Goal: Complete application form

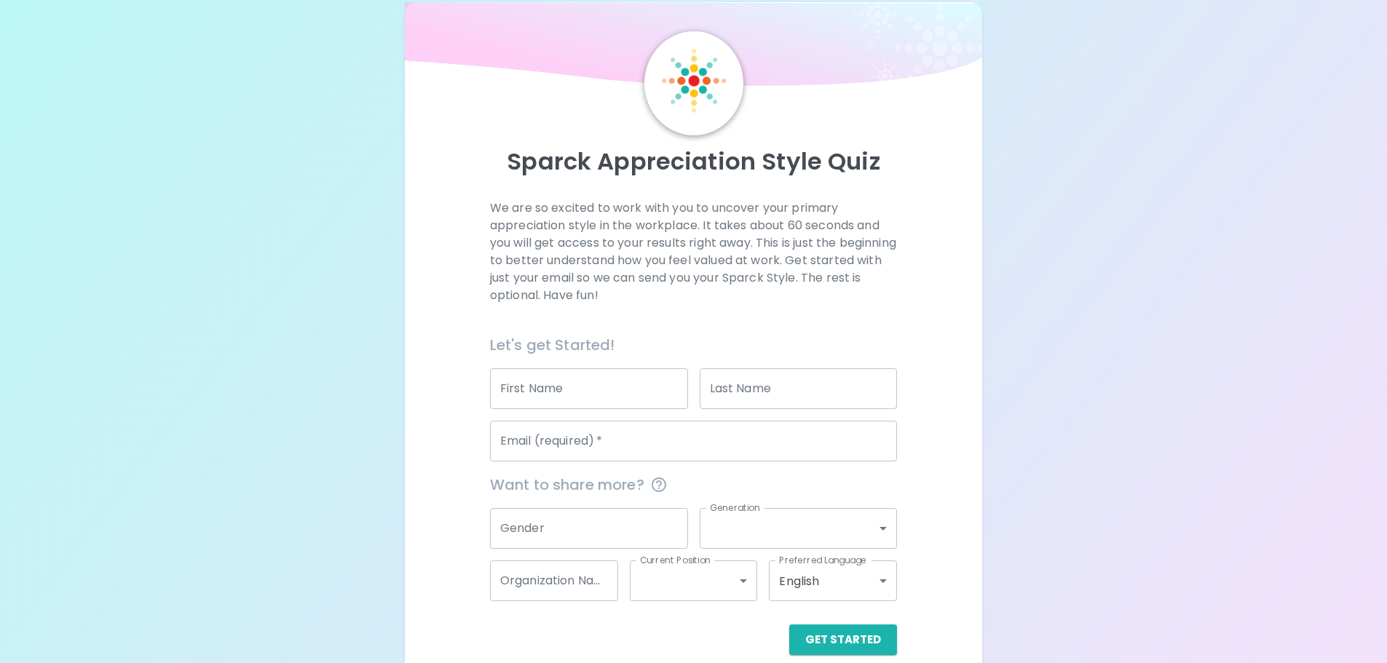
scroll to position [48, 0]
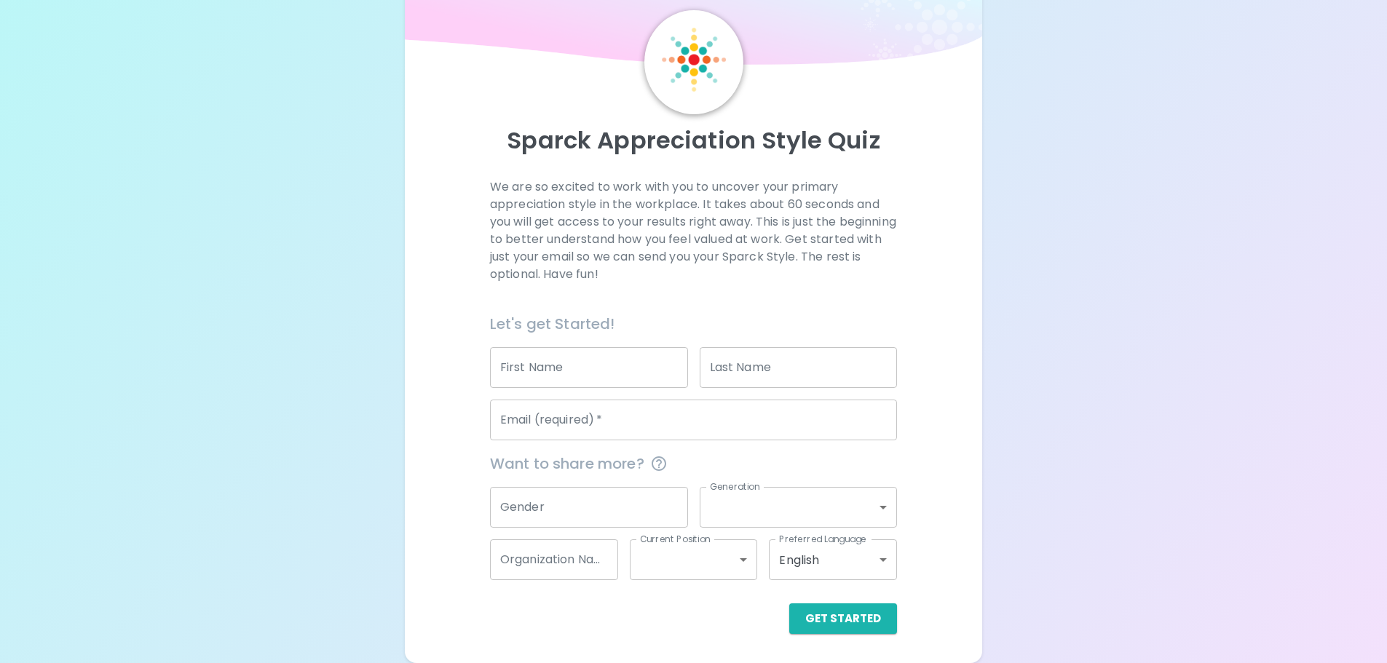
click at [520, 353] on div "First Name First Name" at bounding box center [589, 367] width 198 height 41
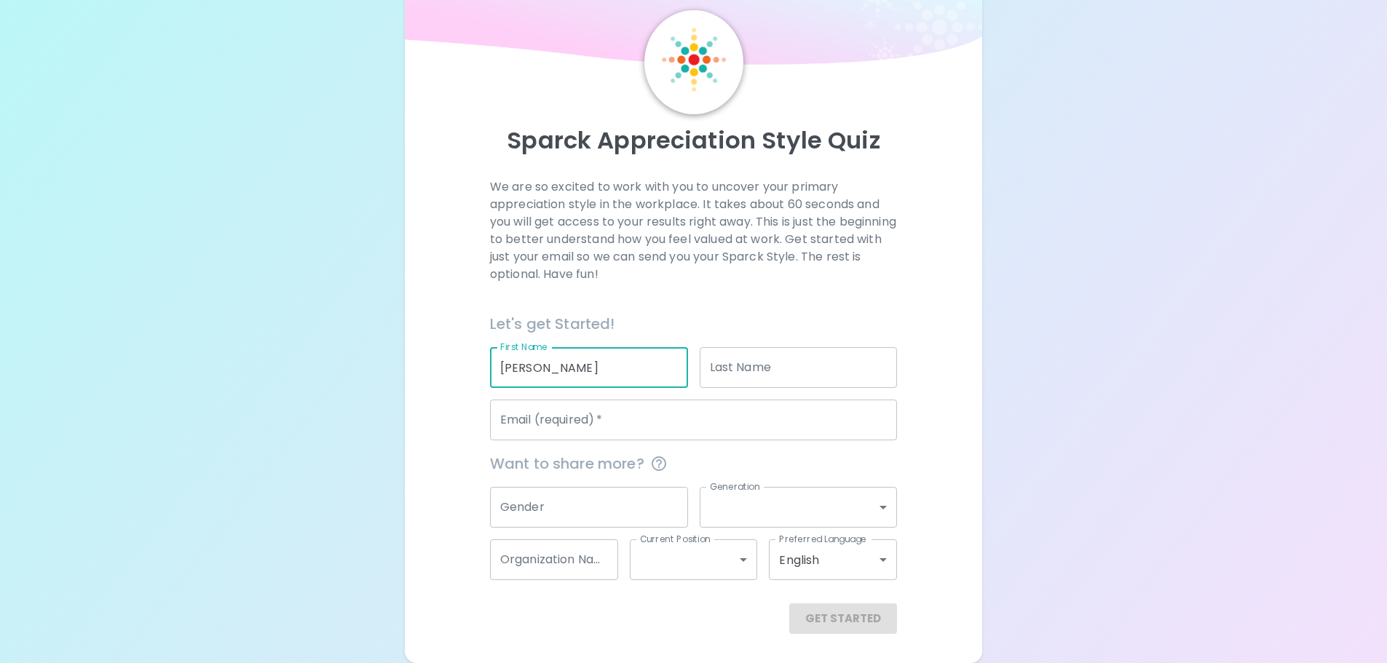
type input "[PERSON_NAME]"
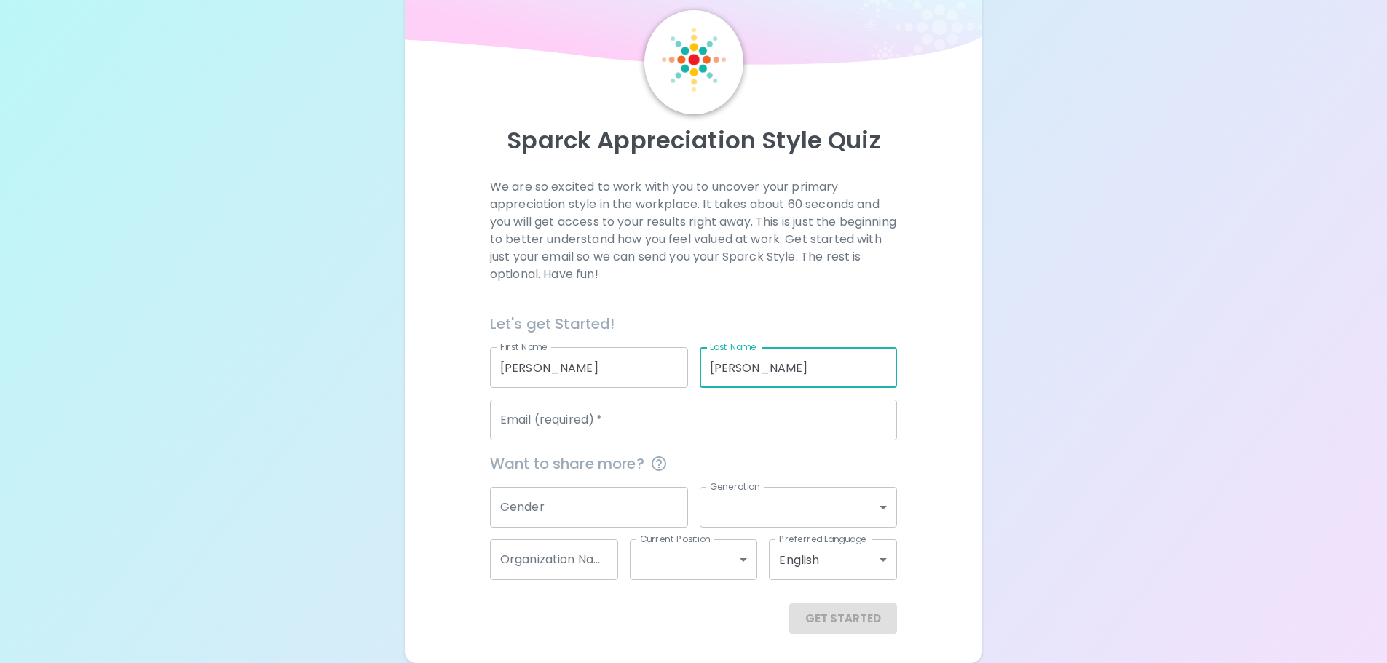
type input "[PERSON_NAME]"
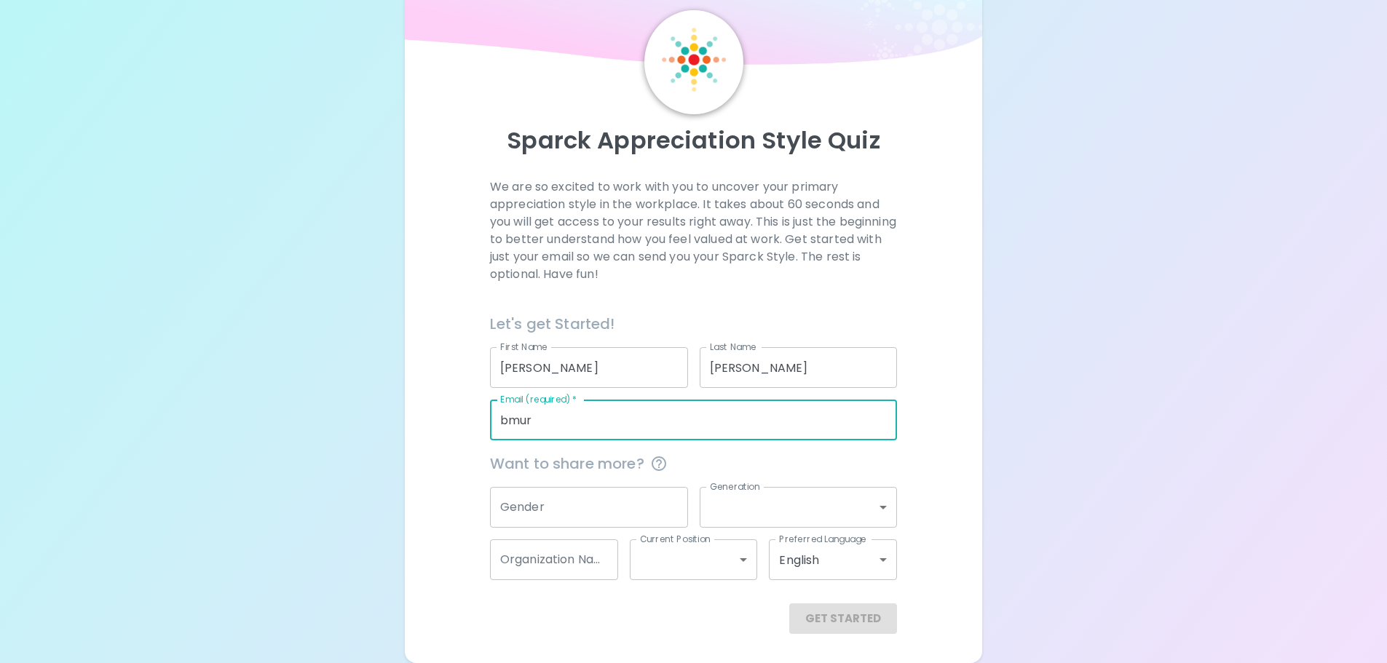
type input "[EMAIL_ADDRESS][DOMAIN_NAME]"
type input "Custom Craft"
click at [505, 514] on input "Gender" at bounding box center [589, 507] width 198 height 41
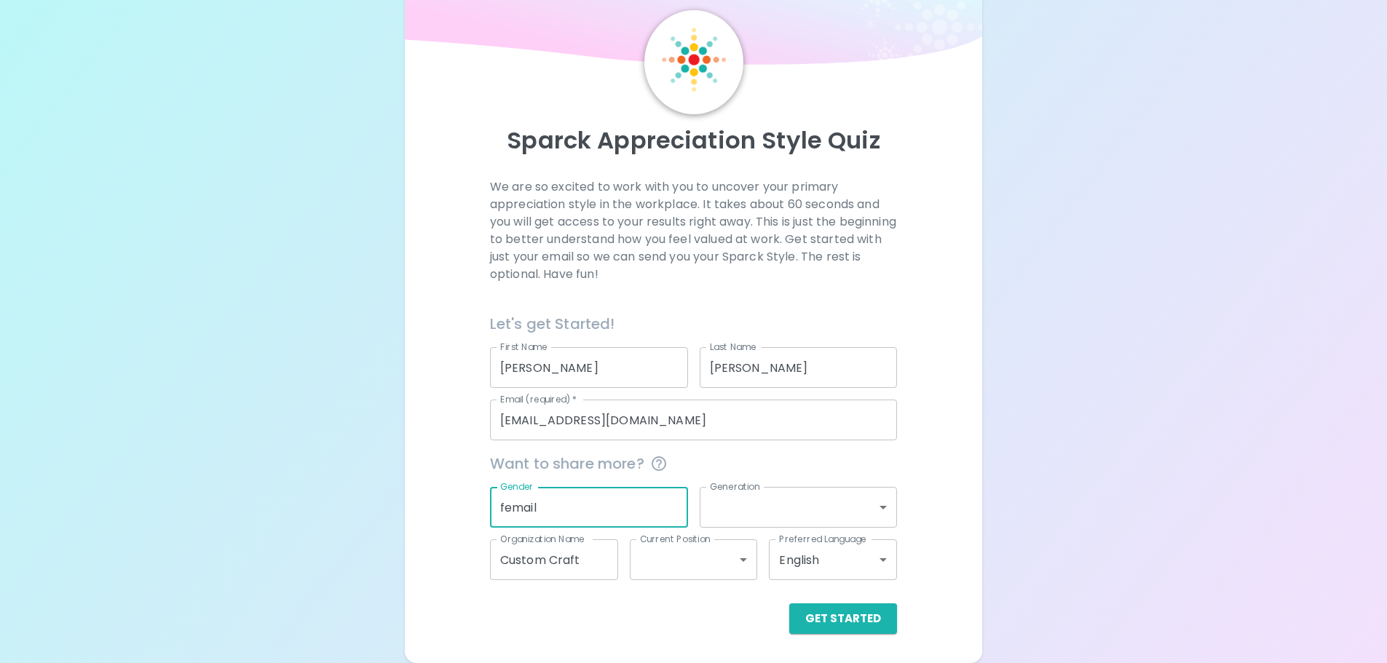
type input "femail"
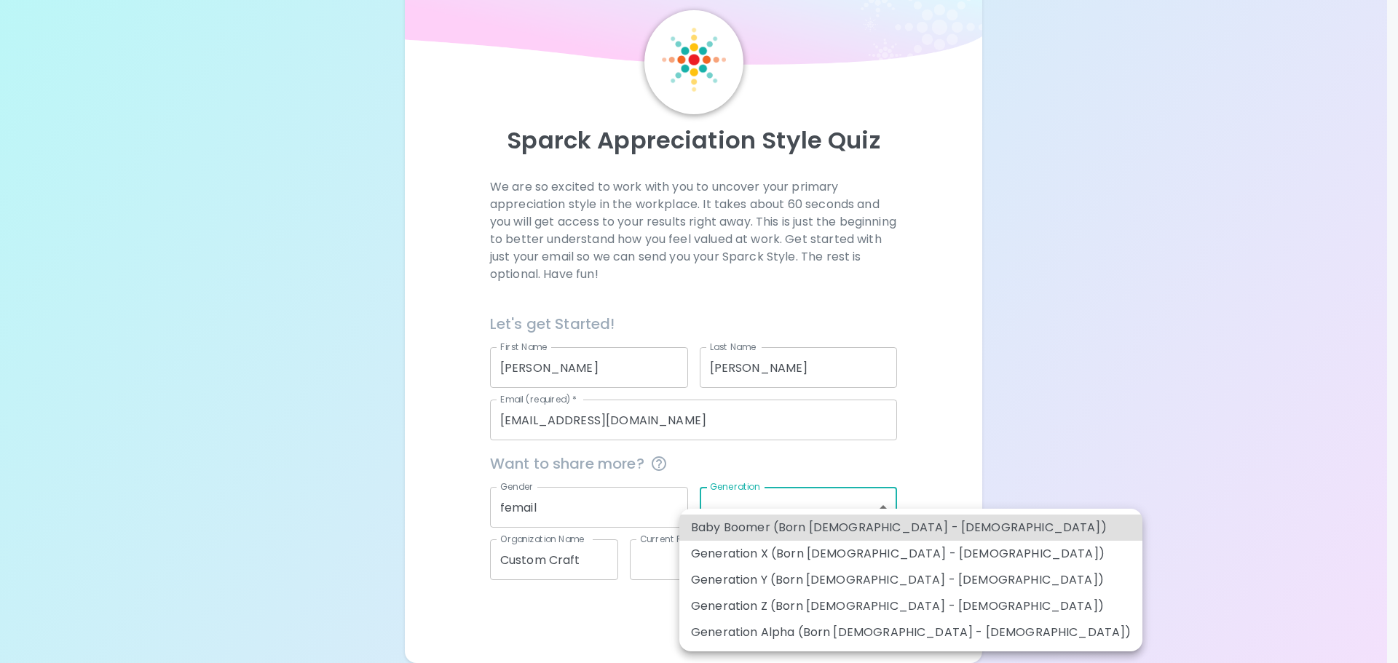
click at [708, 503] on body "Sparck Appreciation Style Quiz We are so excited to work with you to uncover yo…" at bounding box center [699, 307] width 1398 height 711
click at [709, 581] on li "Generation Y (Born [DEMOGRAPHIC_DATA] - [DEMOGRAPHIC_DATA])" at bounding box center [910, 580] width 463 height 26
type input "generation_y"
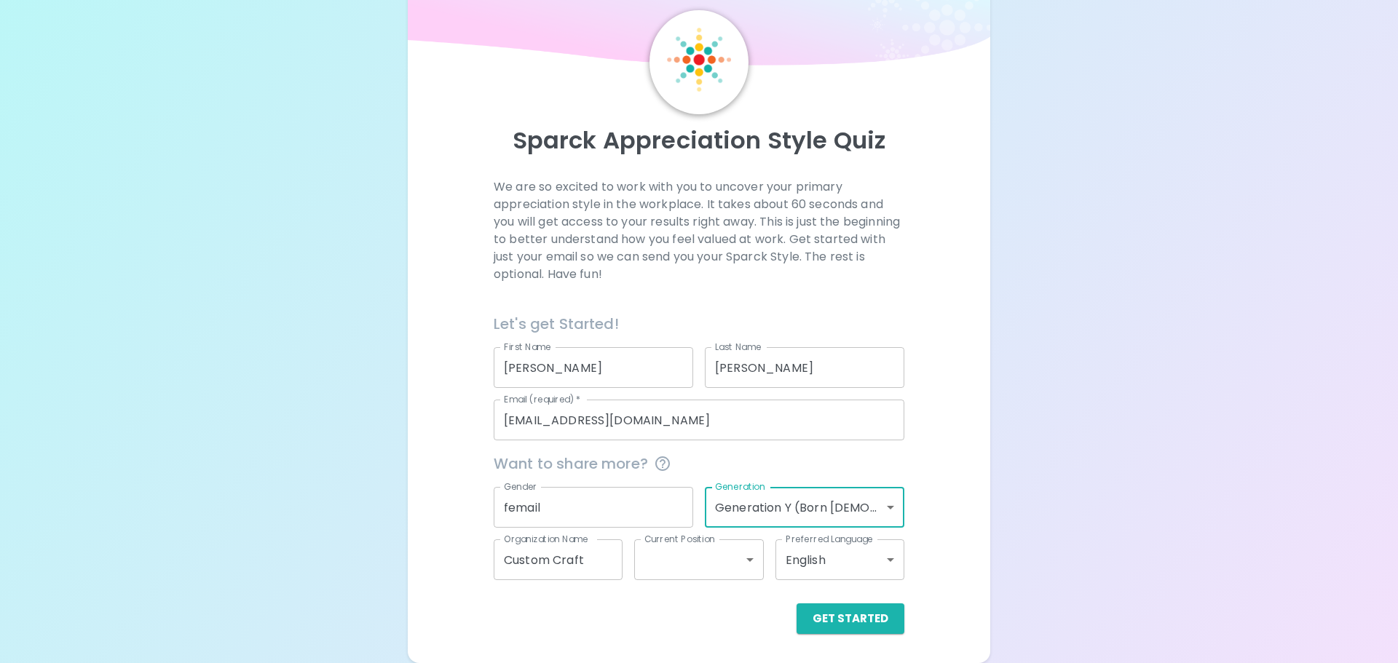
click at [660, 568] on body "Sparck Appreciation Style Quiz We are so excited to work with you to uncover yo…" at bounding box center [699, 307] width 1398 height 711
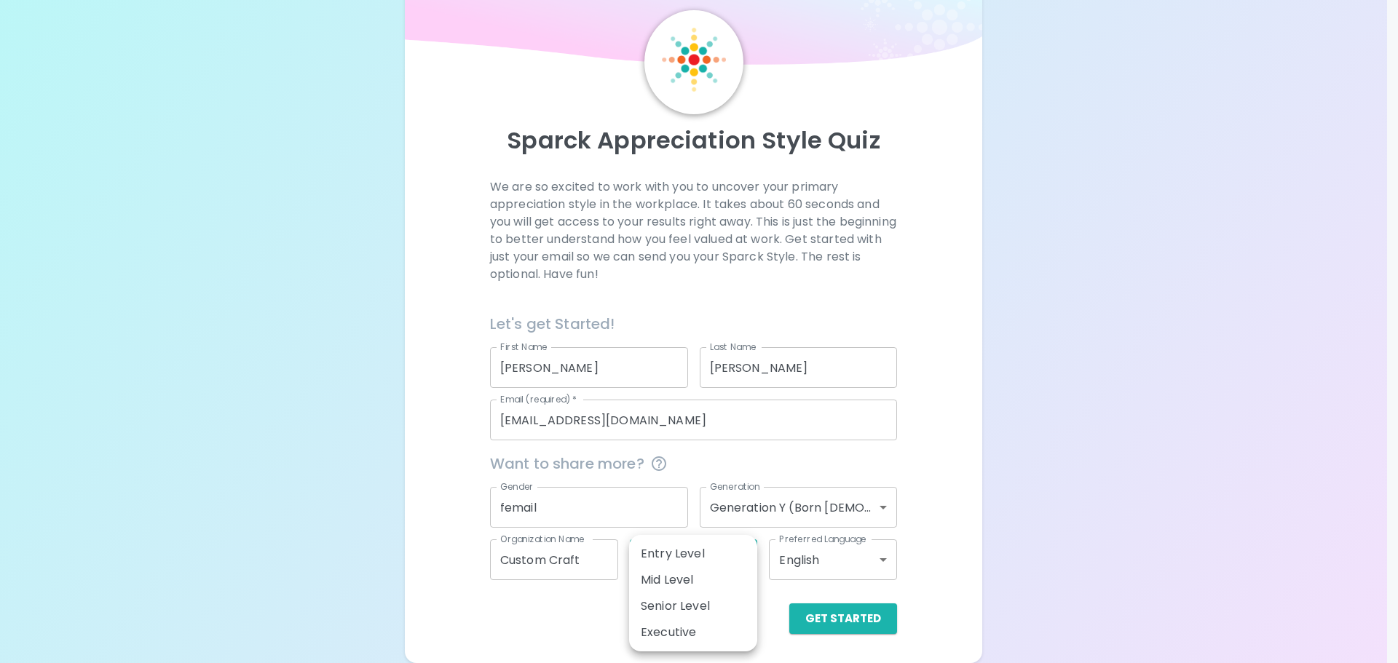
drag, startPoint x: 647, startPoint y: 604, endPoint x: 673, endPoint y: 598, distance: 26.0
click at [647, 604] on li "Senior Level" at bounding box center [693, 606] width 128 height 26
type input "senior_level"
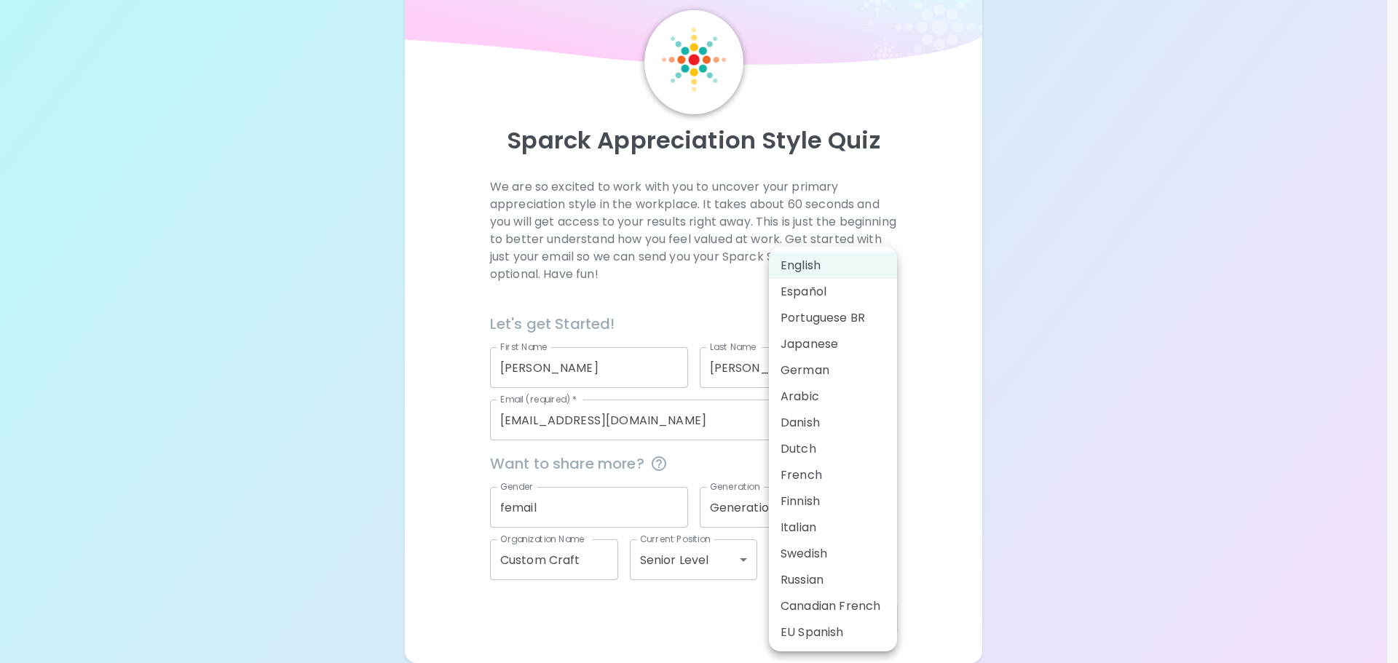
click at [805, 573] on body "Sparck Appreciation Style Quiz We are so excited to work with you to uncover yo…" at bounding box center [699, 307] width 1398 height 711
click at [1177, 470] on div at bounding box center [699, 331] width 1398 height 663
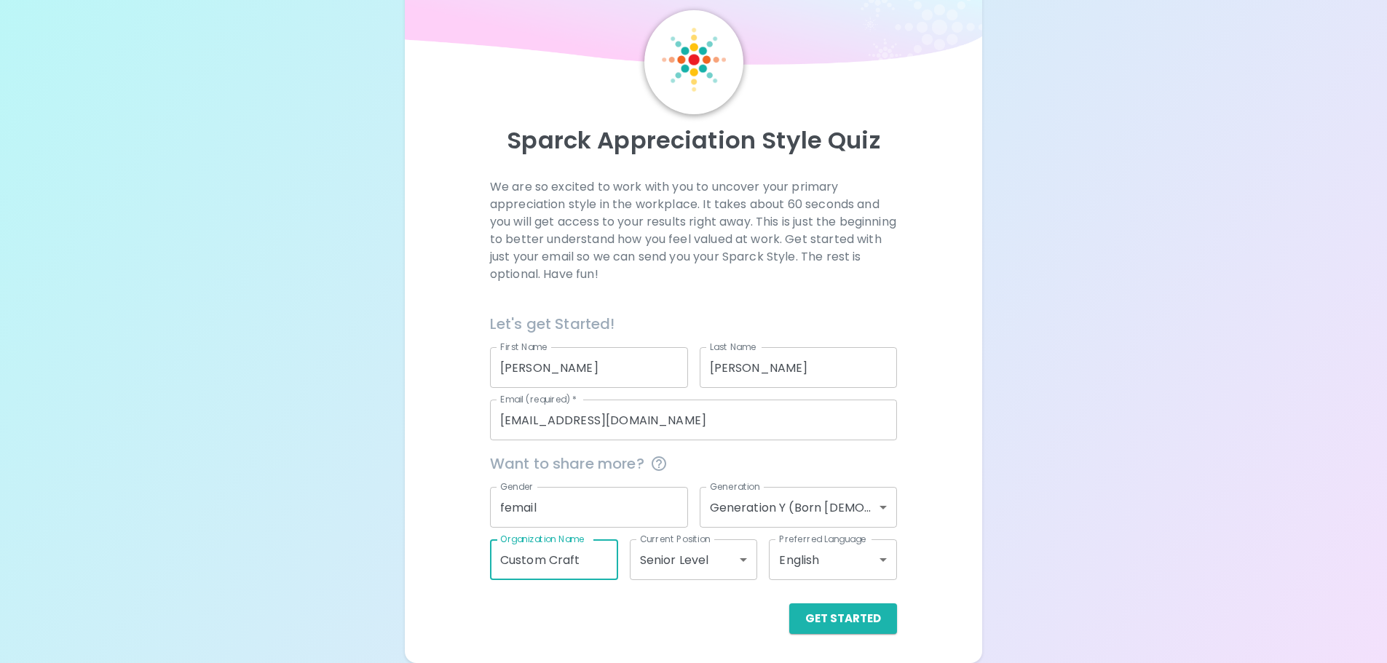
drag, startPoint x: 585, startPoint y: 560, endPoint x: 177, endPoint y: 514, distance: 411.0
click at [177, 514] on div "Sparck Appreciation Style Quiz We are so excited to work with you to uncover yo…" at bounding box center [693, 307] width 1387 height 711
click at [844, 630] on button "Get Started" at bounding box center [843, 619] width 108 height 31
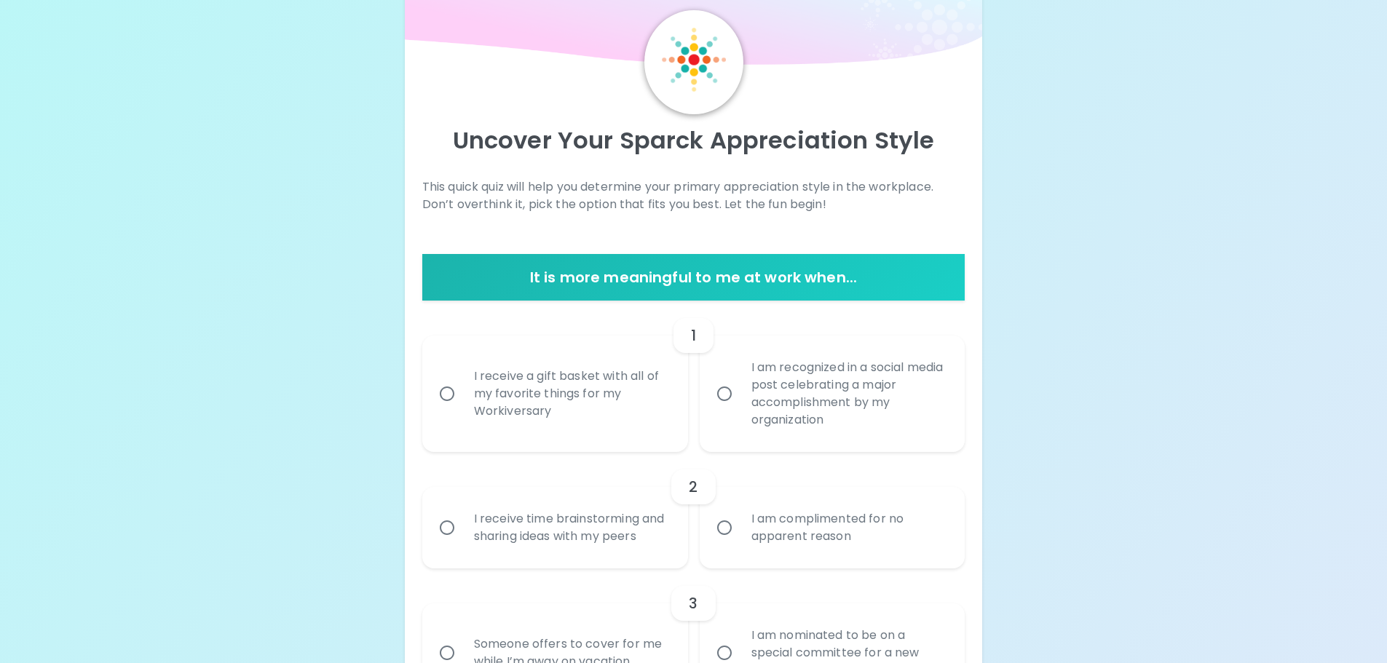
click at [441, 398] on input "I receive a gift basket with all of my favorite things for my Workiversary" at bounding box center [447, 394] width 31 height 31
radio input "true"
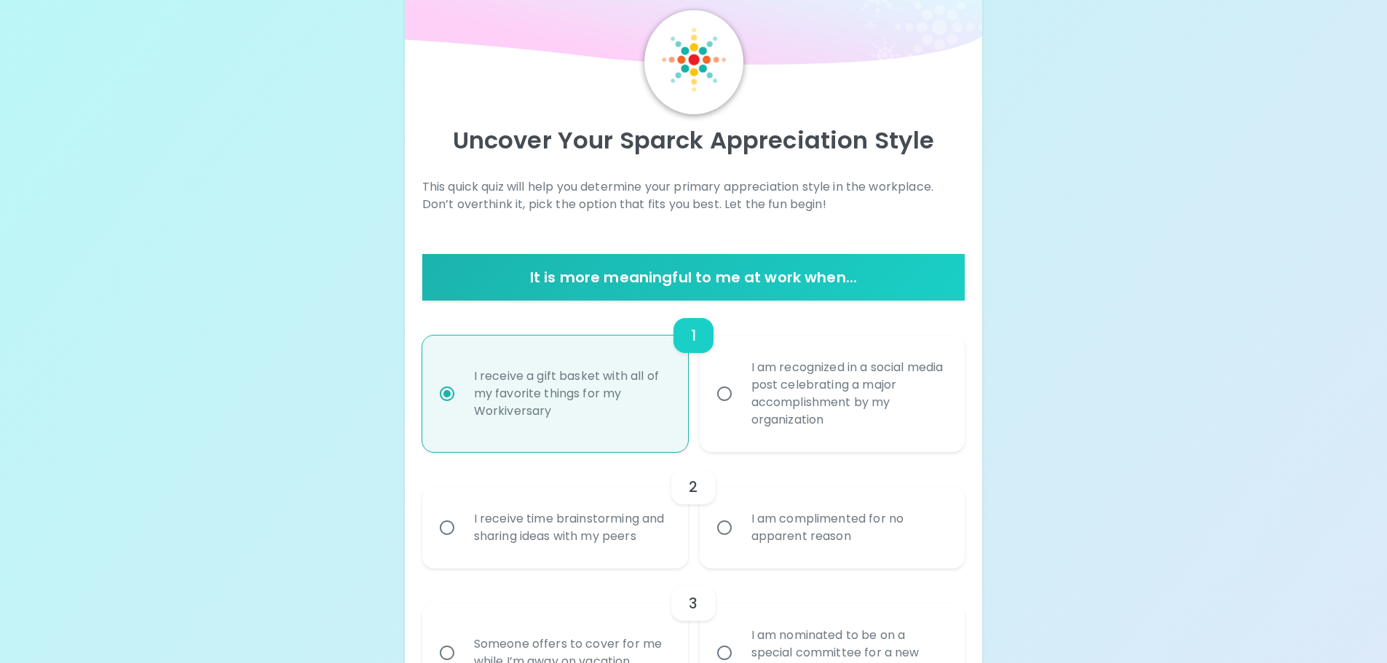
scroll to position [165, 0]
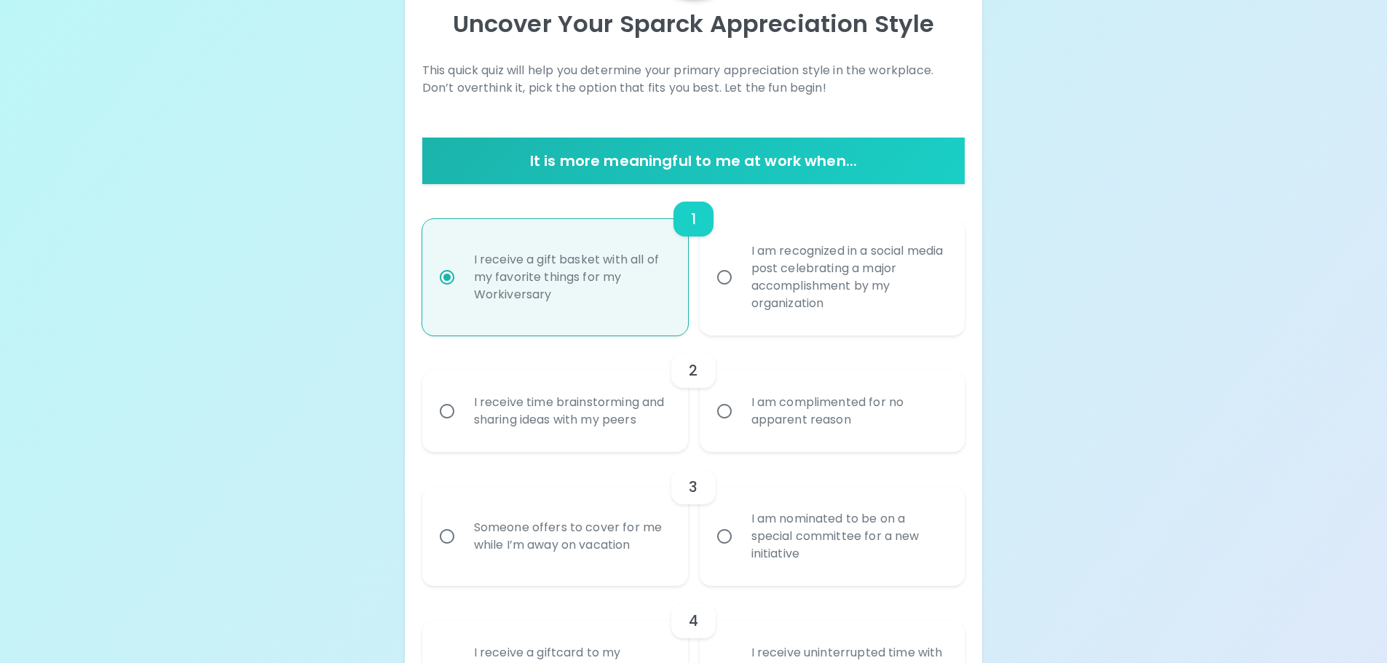
click at [443, 416] on input "I receive time brainstorming and sharing ideas with my peers" at bounding box center [447, 411] width 31 height 31
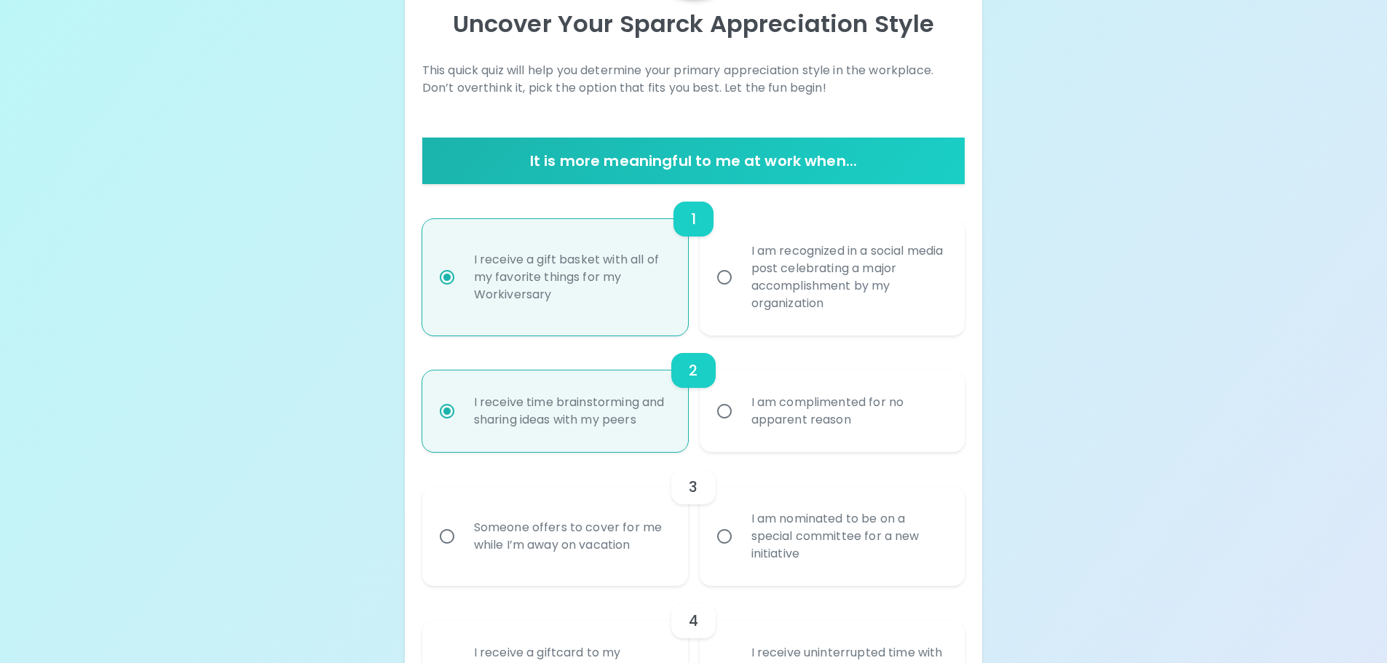
scroll to position [281, 0]
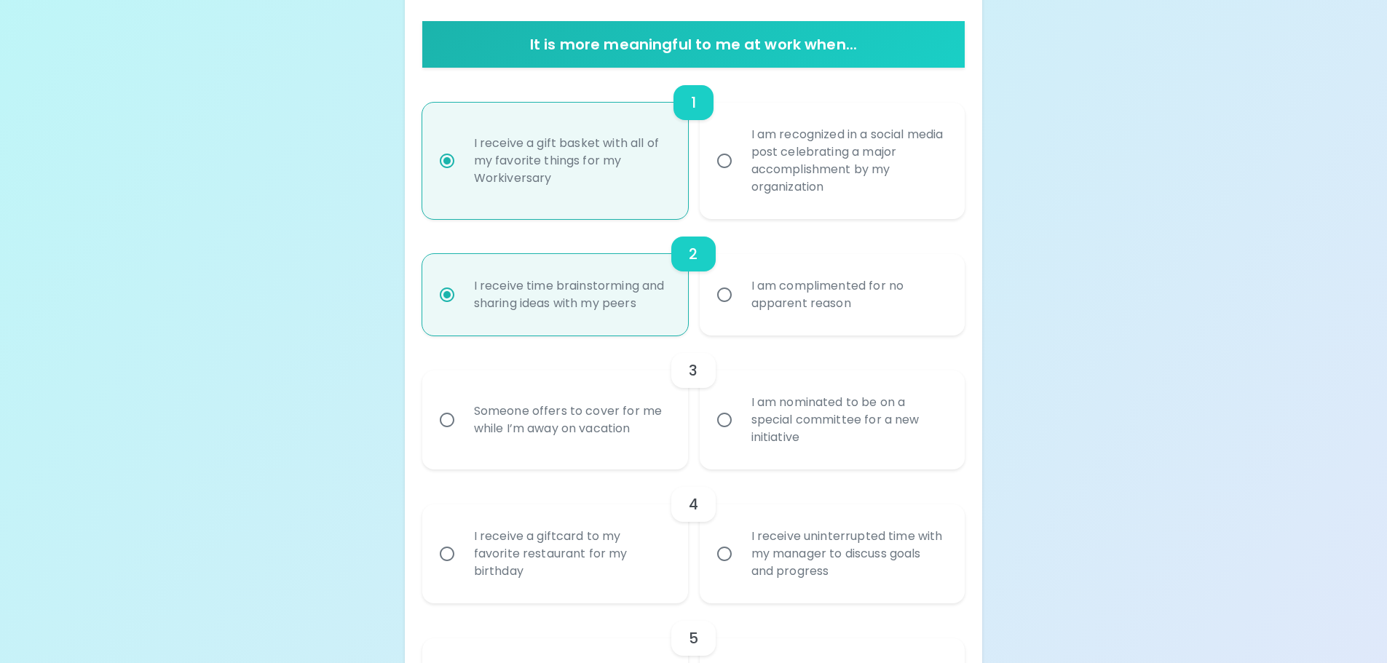
radio input "true"
click at [443, 416] on input "Someone offers to cover for me while I’m away on vacation" at bounding box center [447, 420] width 31 height 31
radio input "false"
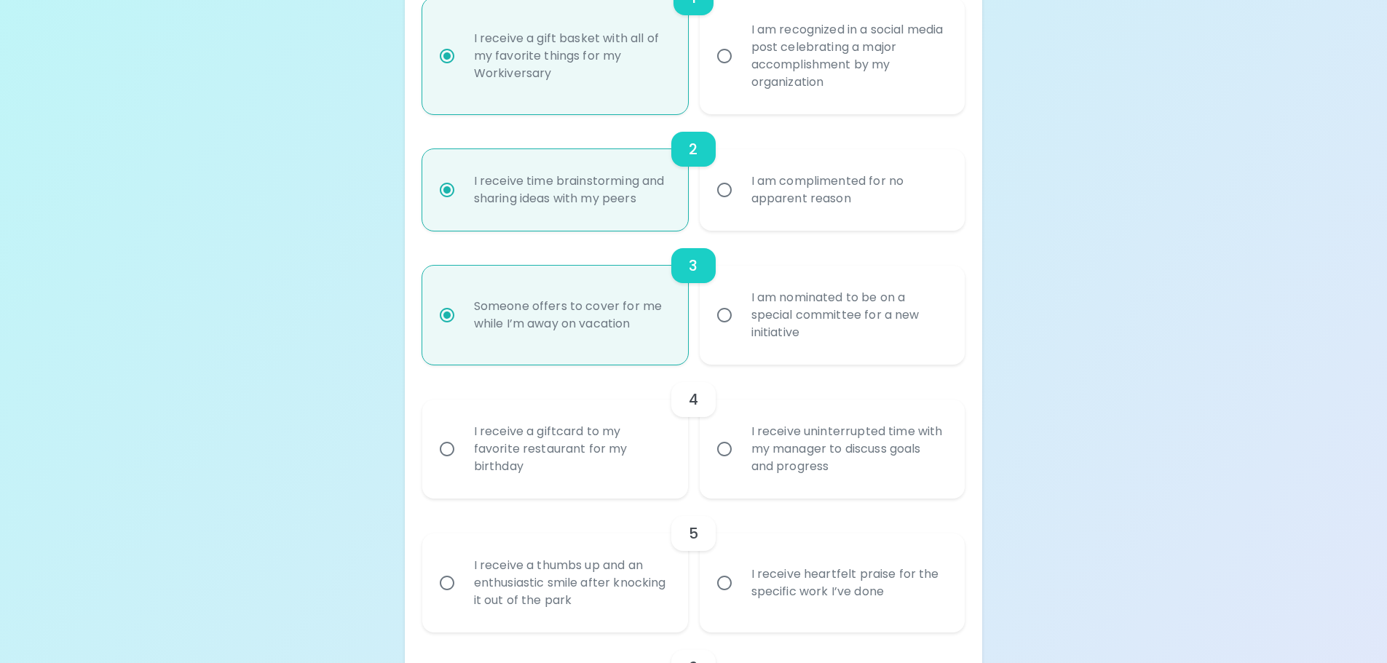
scroll to position [398, 0]
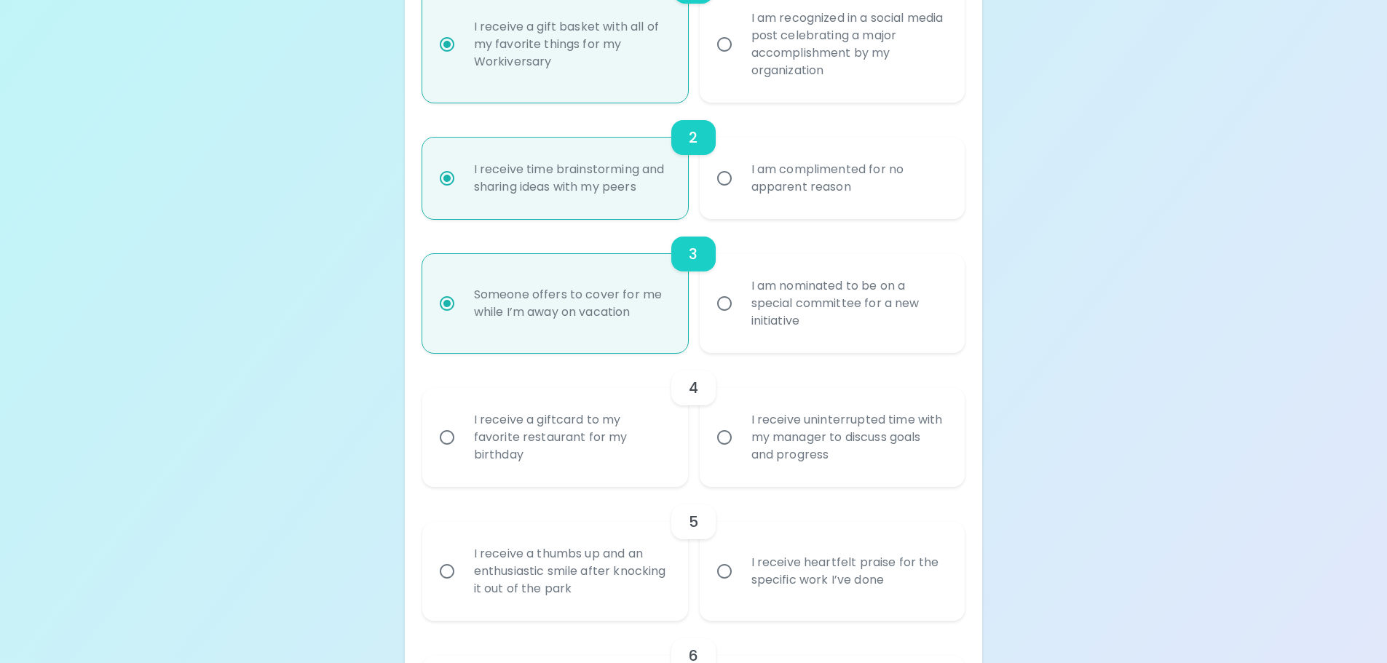
radio input "true"
click at [440, 445] on input "I receive a giftcard to my favorite restaurant for my birthday" at bounding box center [447, 437] width 31 height 31
radio input "false"
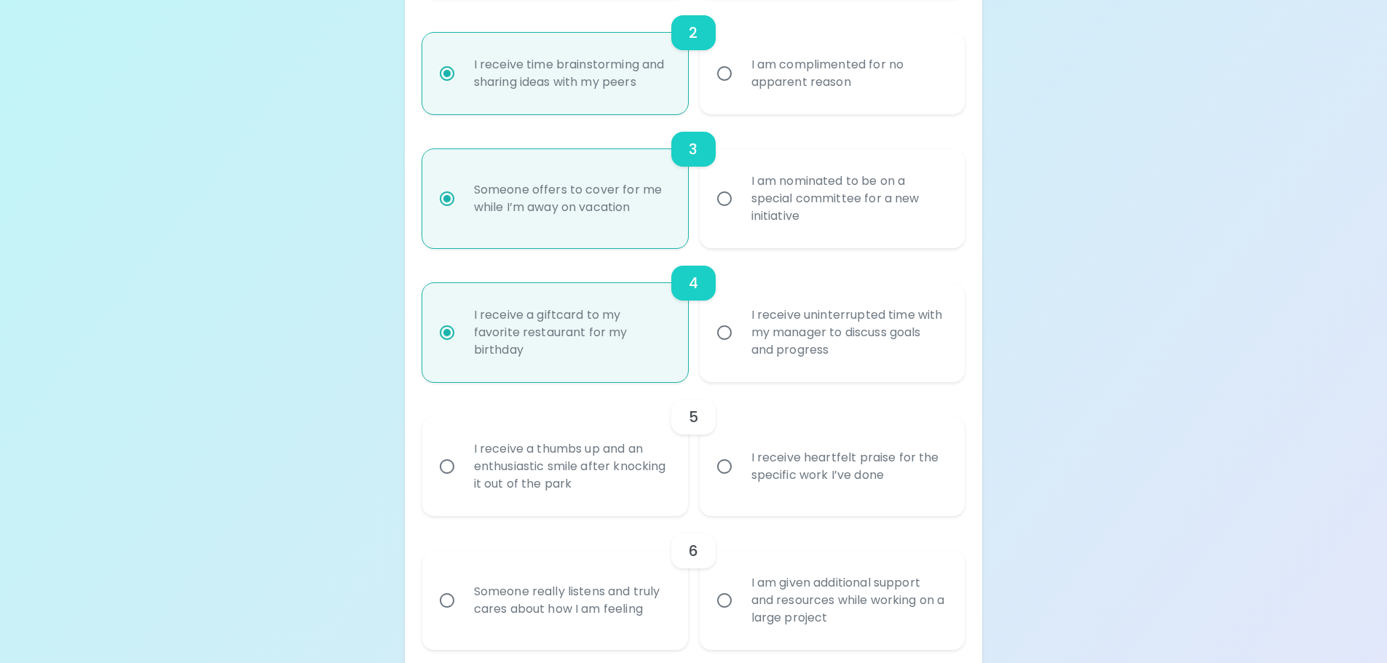
scroll to position [514, 0]
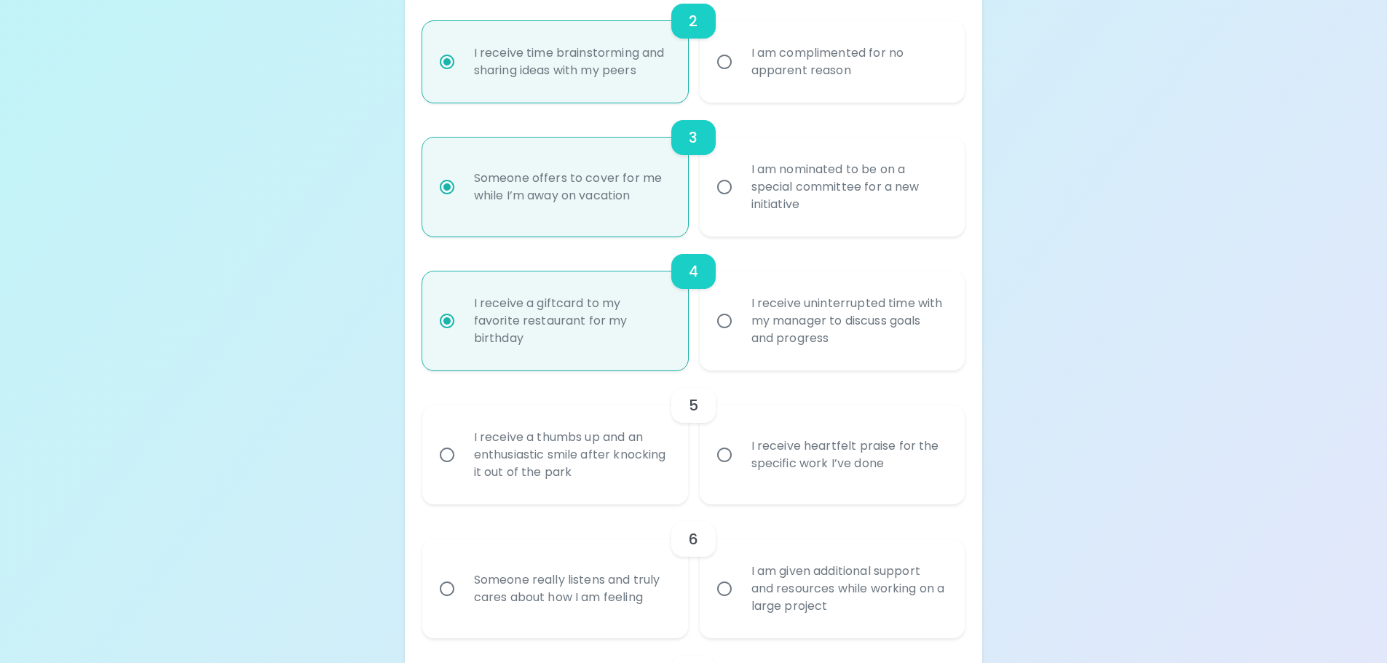
radio input "true"
click at [726, 457] on input "I receive heartfelt praise for the specific work I’ve done" at bounding box center [724, 455] width 31 height 31
radio input "false"
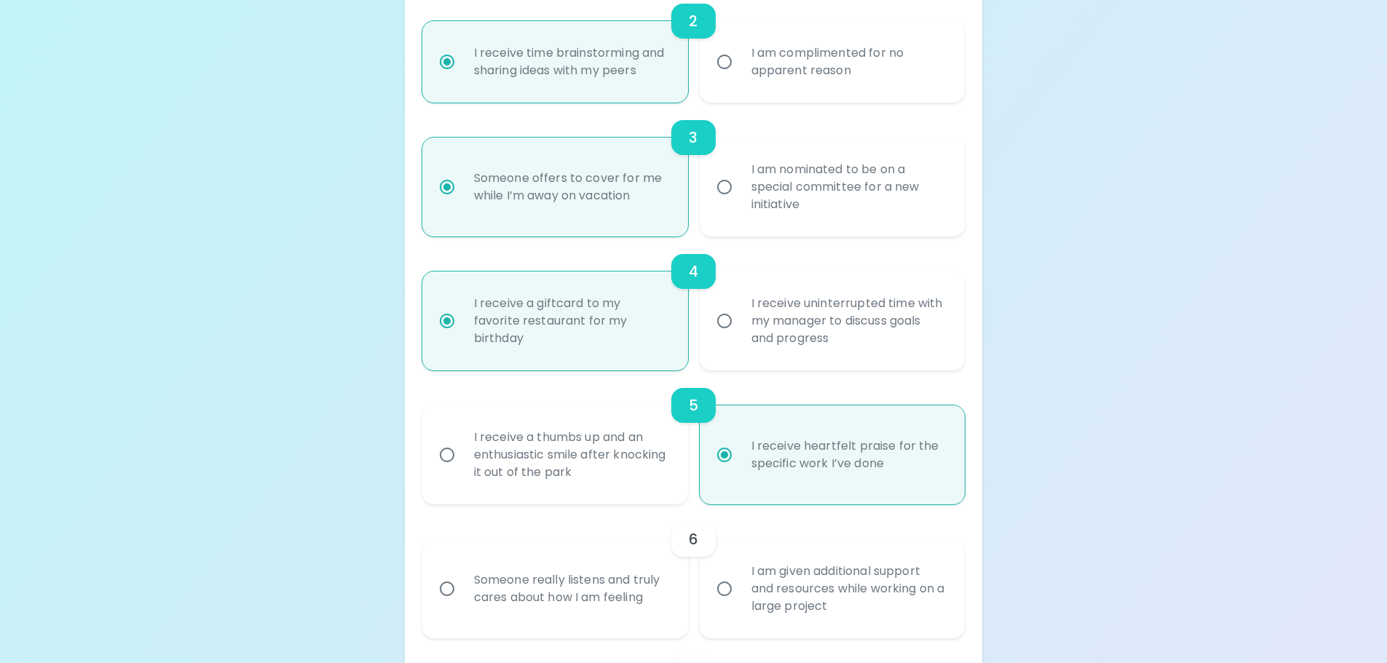
scroll to position [630, 0]
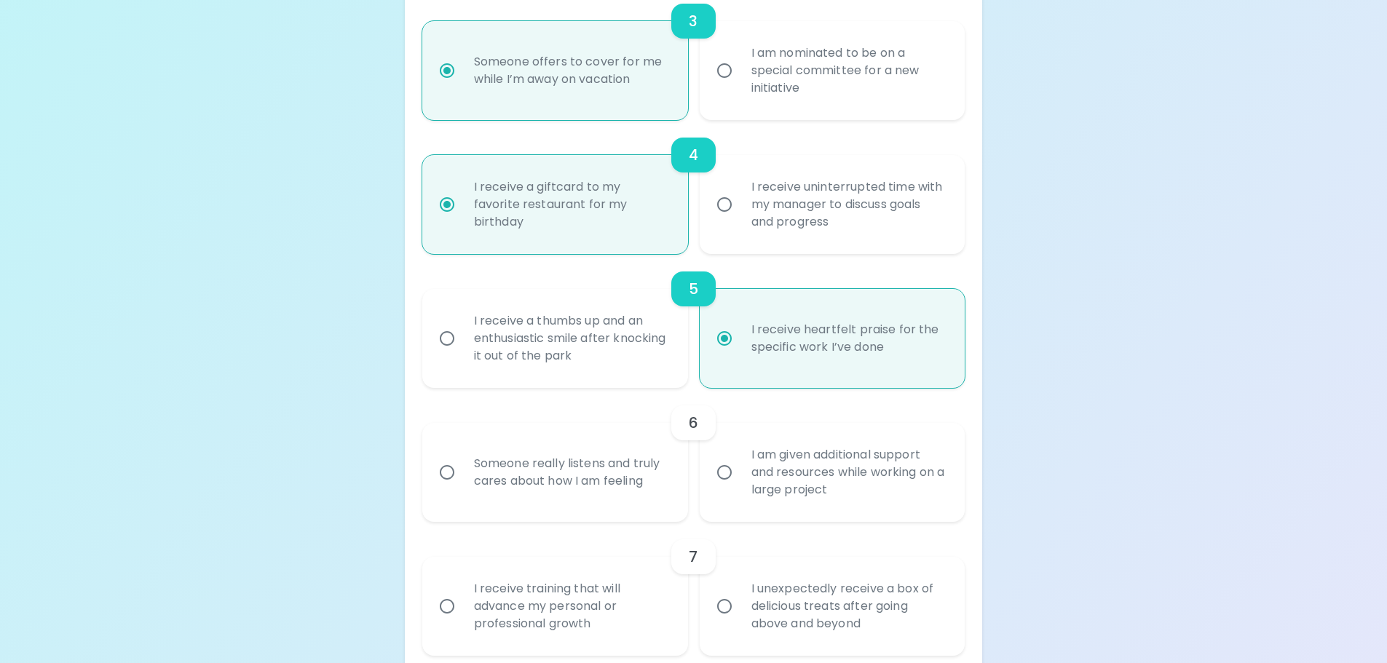
radio input "true"
click at [445, 474] on input "Someone really listens and truly cares about how I am feeling" at bounding box center [447, 472] width 31 height 31
radio input "false"
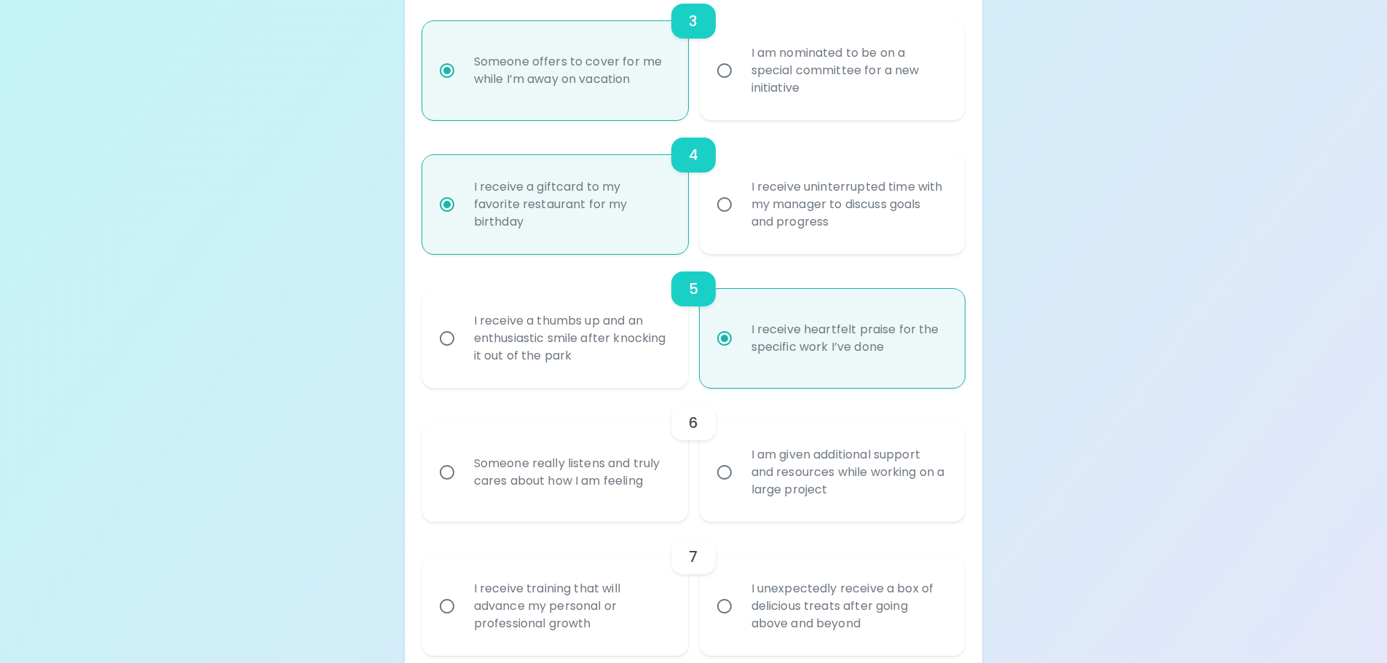
radio input "false"
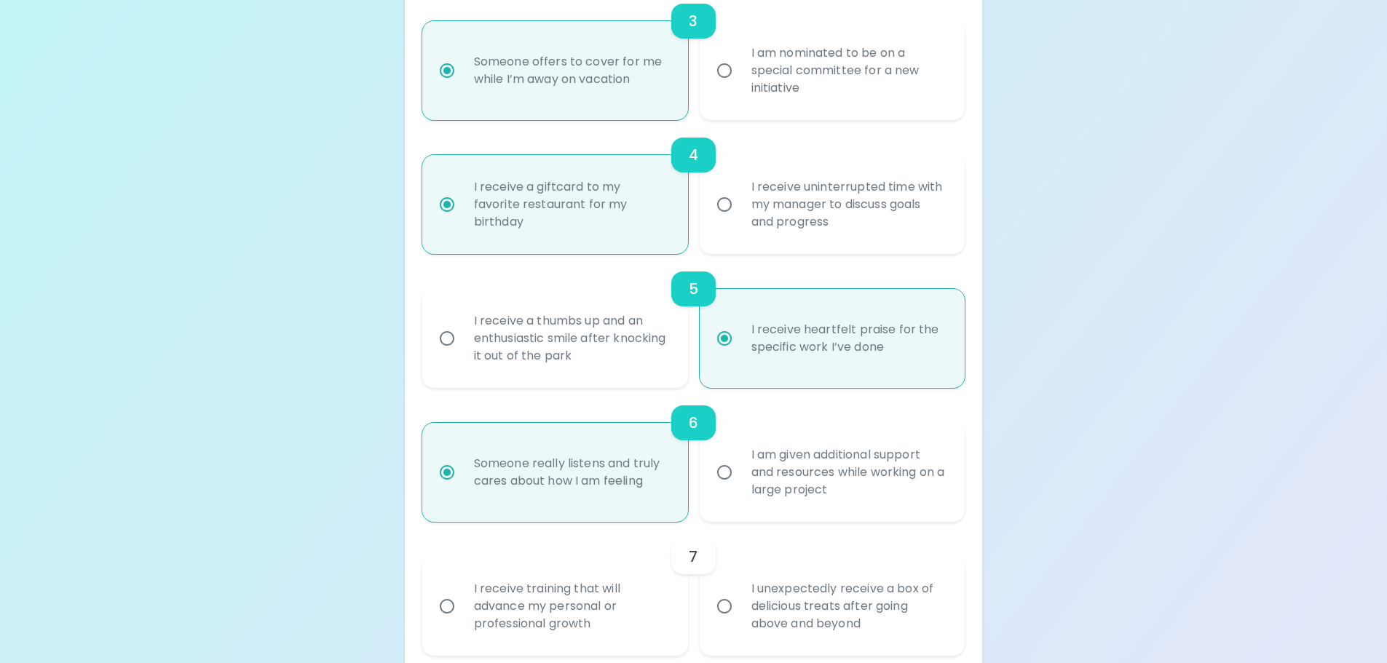
scroll to position [747, 0]
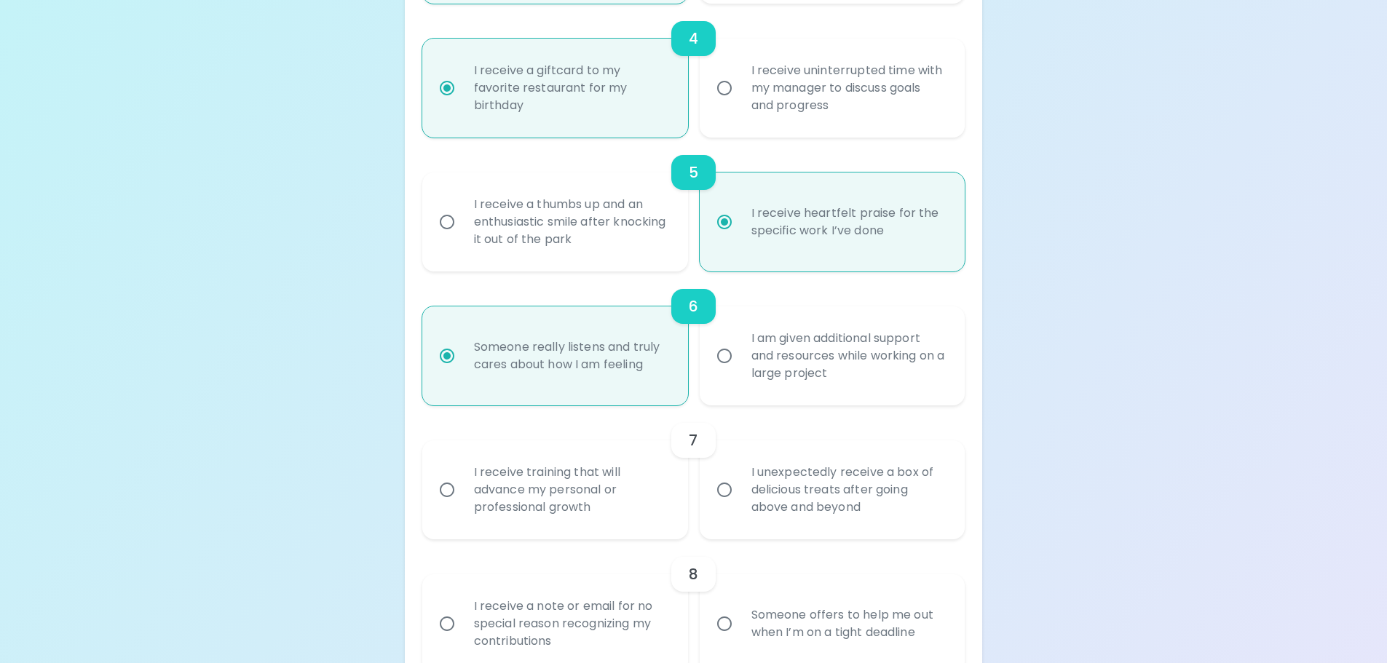
radio input "true"
click at [718, 499] on input "I unexpectedly receive a box of delicious treats after going above and beyond" at bounding box center [724, 490] width 31 height 31
radio input "false"
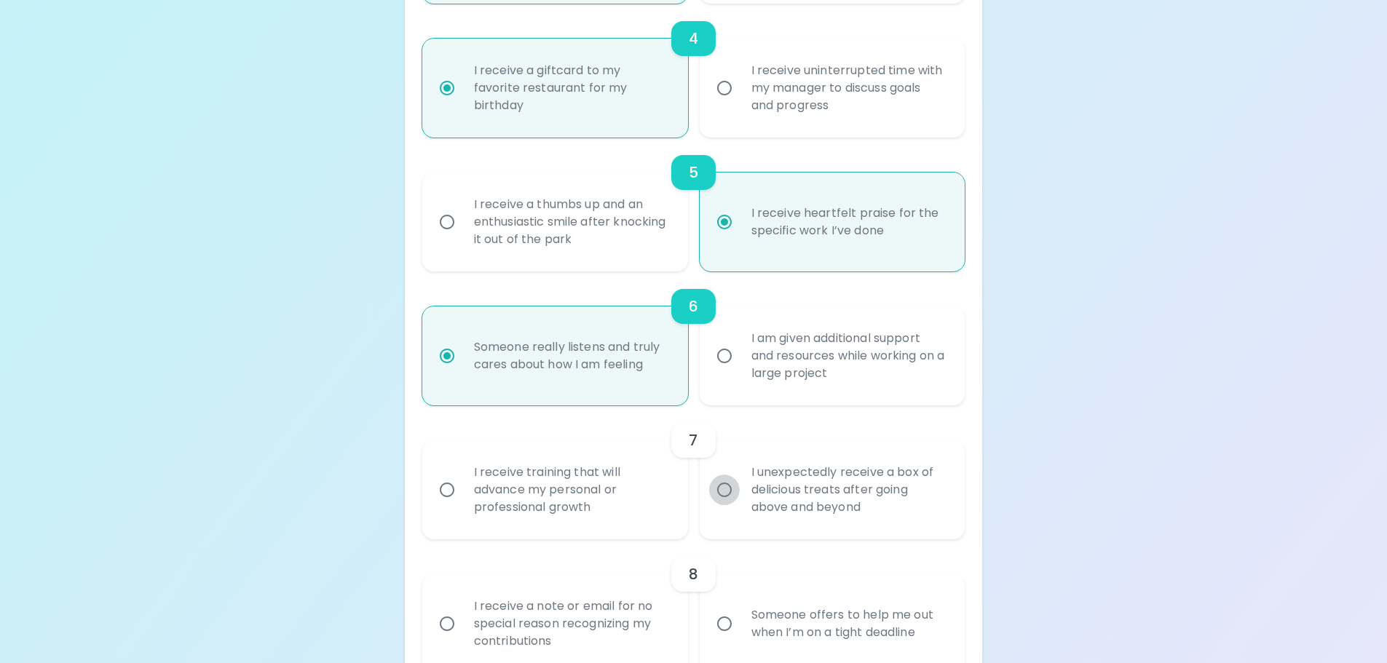
radio input "false"
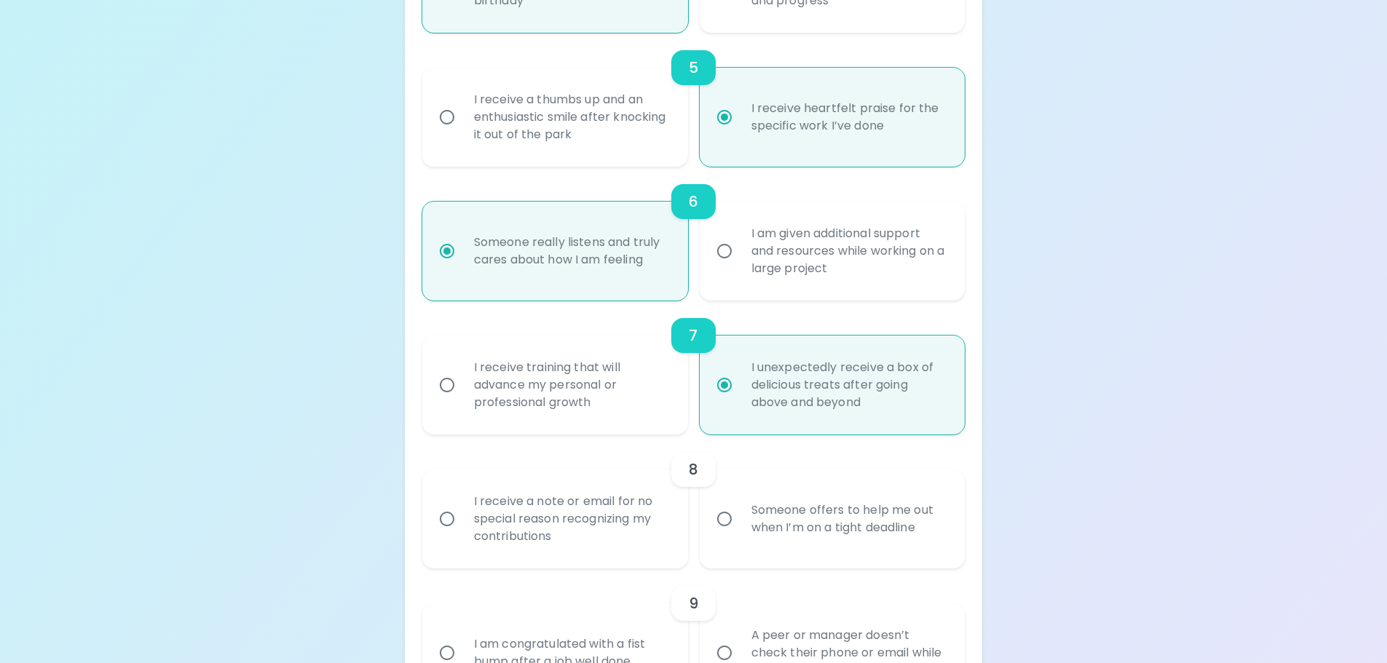
scroll to position [863, 0]
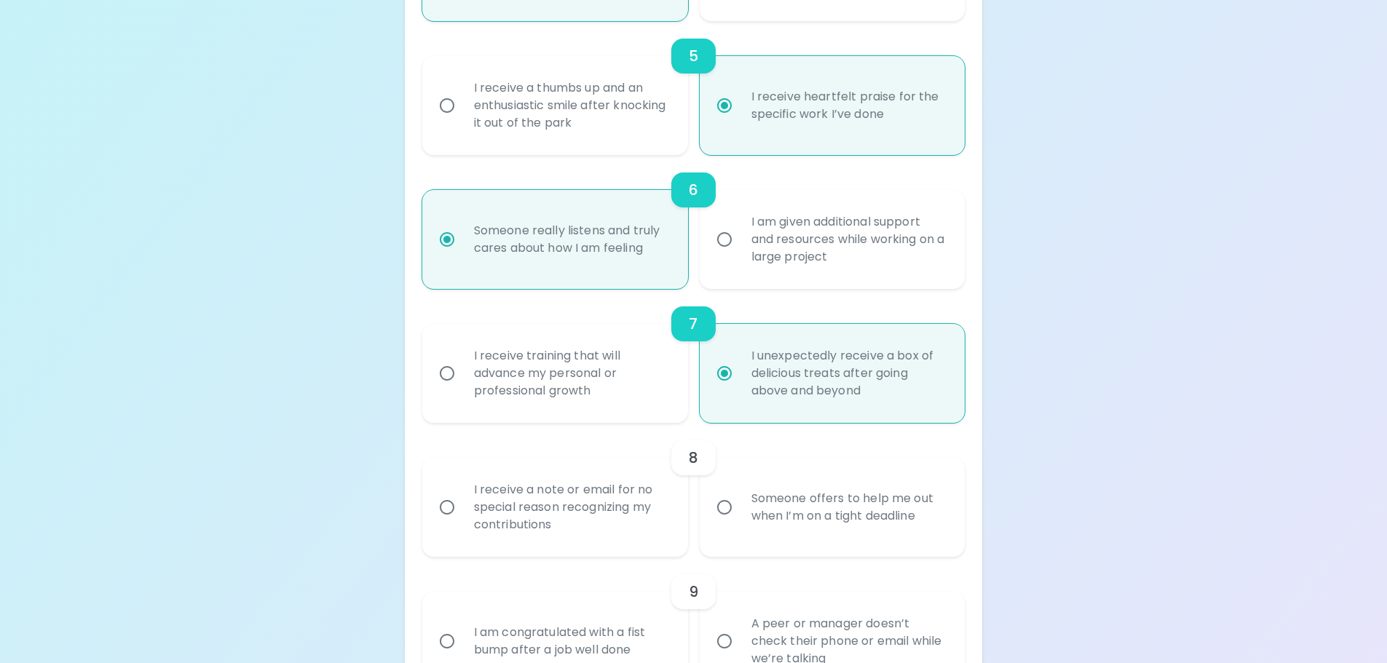
radio input "true"
click at [460, 507] on input "I receive a note or email for no special reason recognizing my contributions" at bounding box center [447, 507] width 31 height 31
radio input "false"
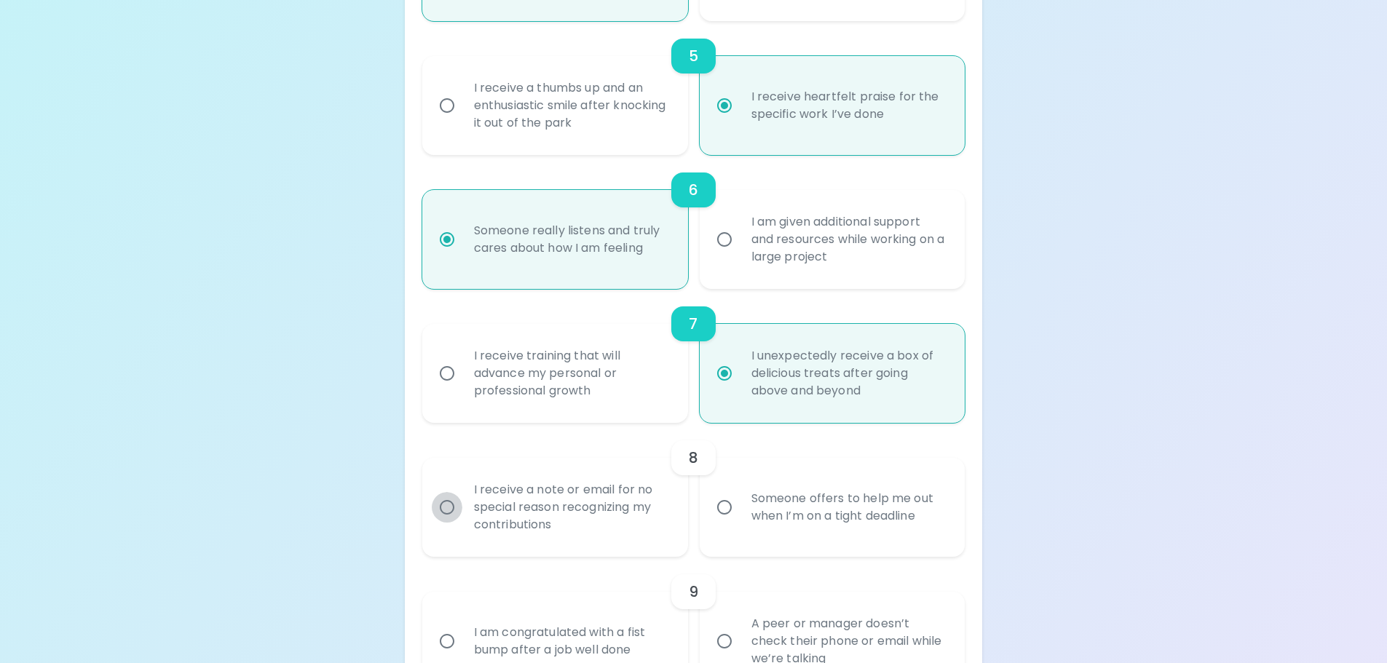
radio input "false"
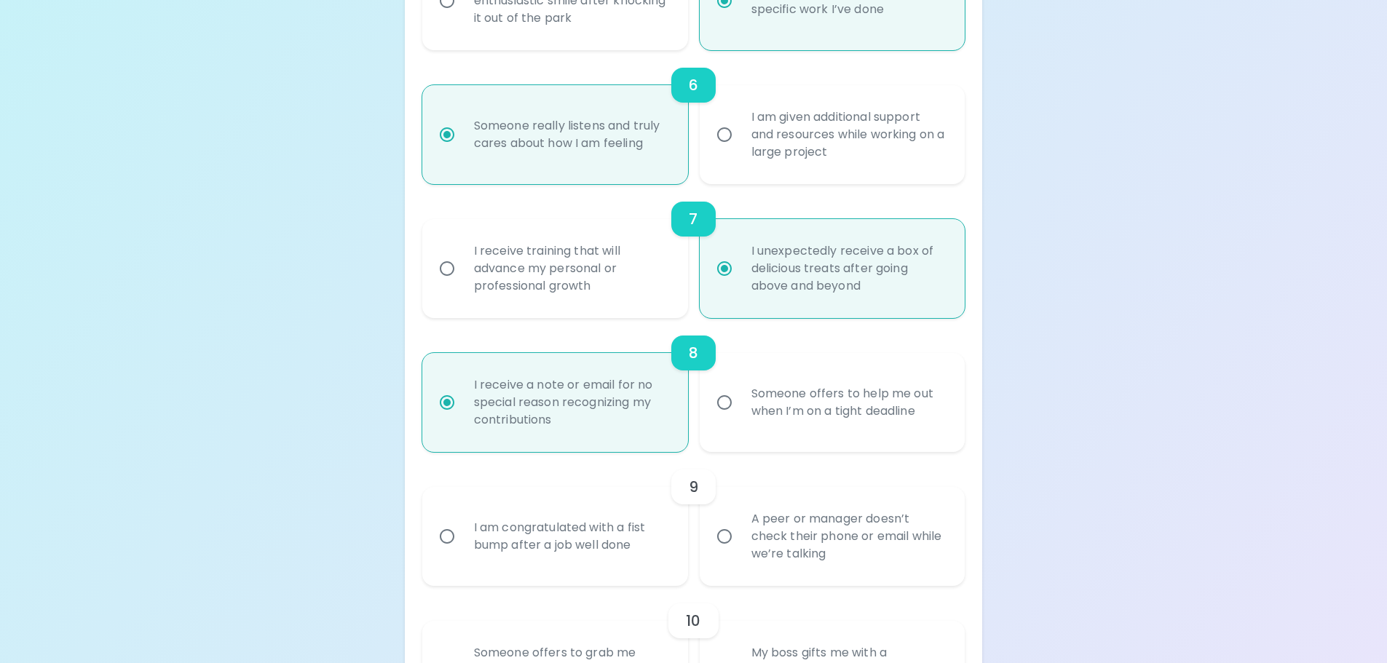
scroll to position [980, 0]
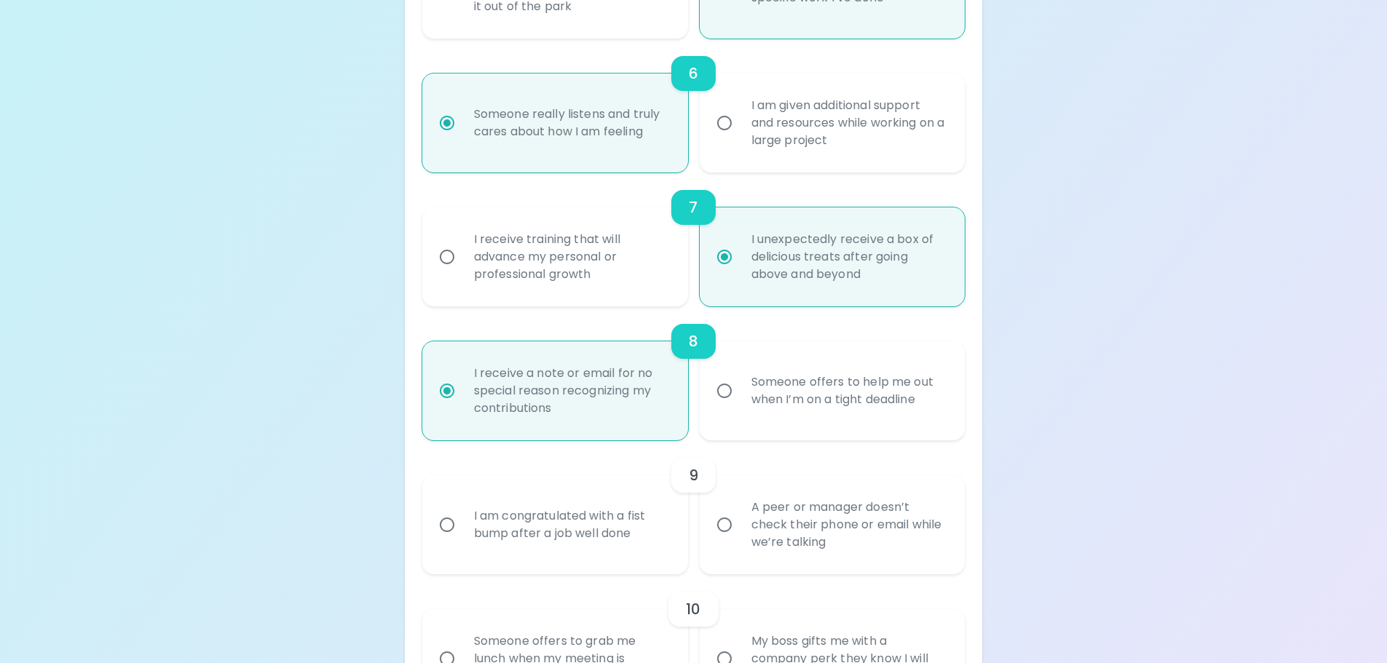
radio input "true"
click at [728, 530] on input "A peer or manager doesn’t check their phone or email while we’re talking" at bounding box center [724, 525] width 31 height 31
radio input "false"
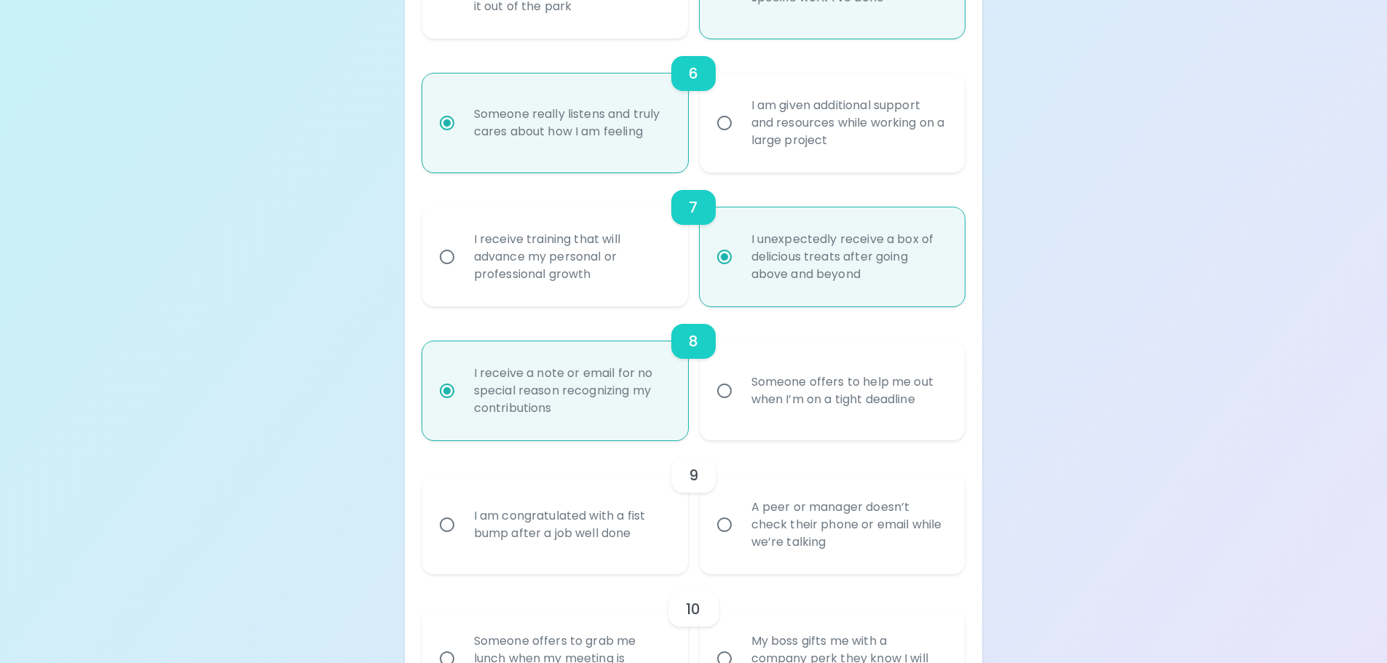
radio input "false"
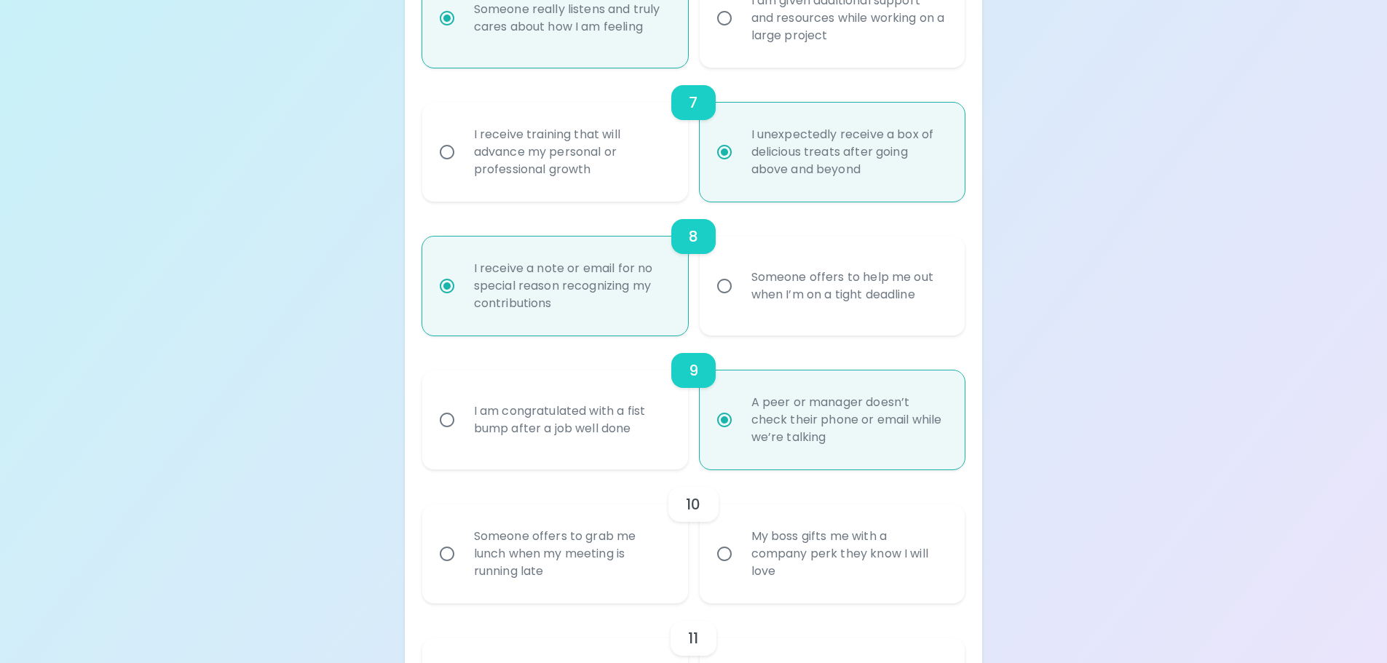
scroll to position [1096, 0]
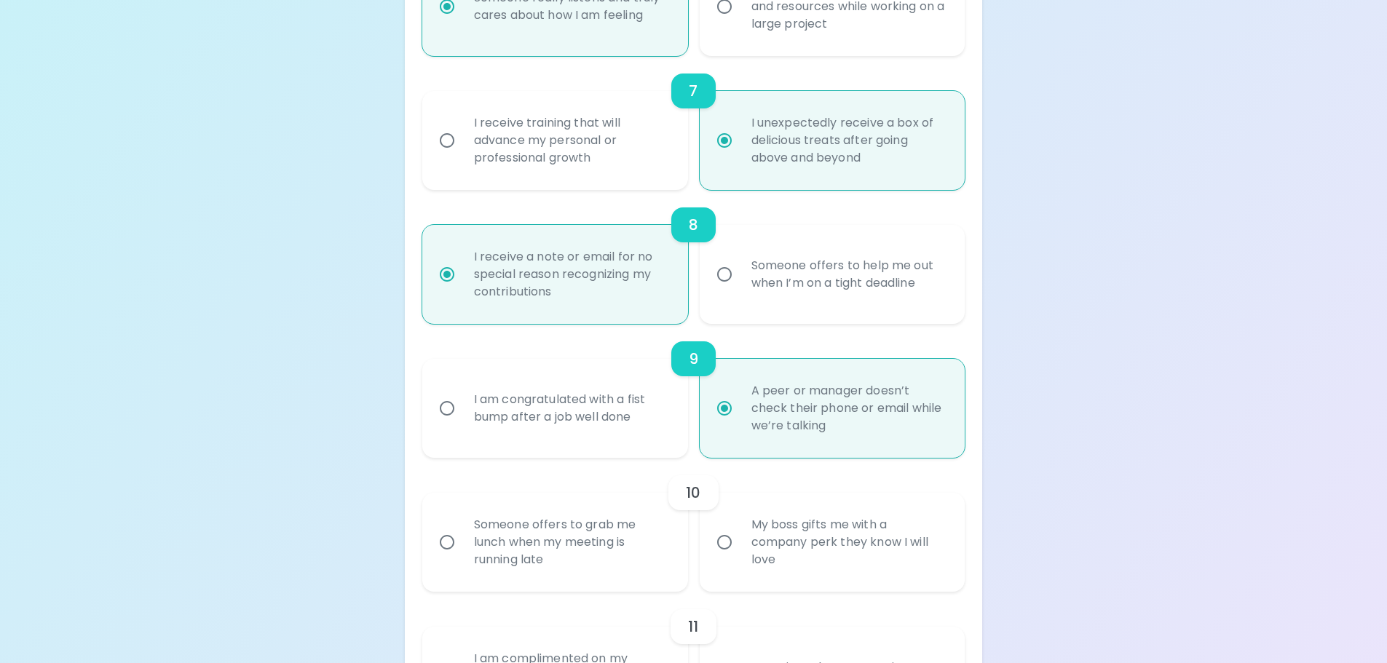
radio input "true"
click at [723, 537] on input "My boss gifts me with a company perk they know I will love" at bounding box center [724, 542] width 31 height 31
radio input "false"
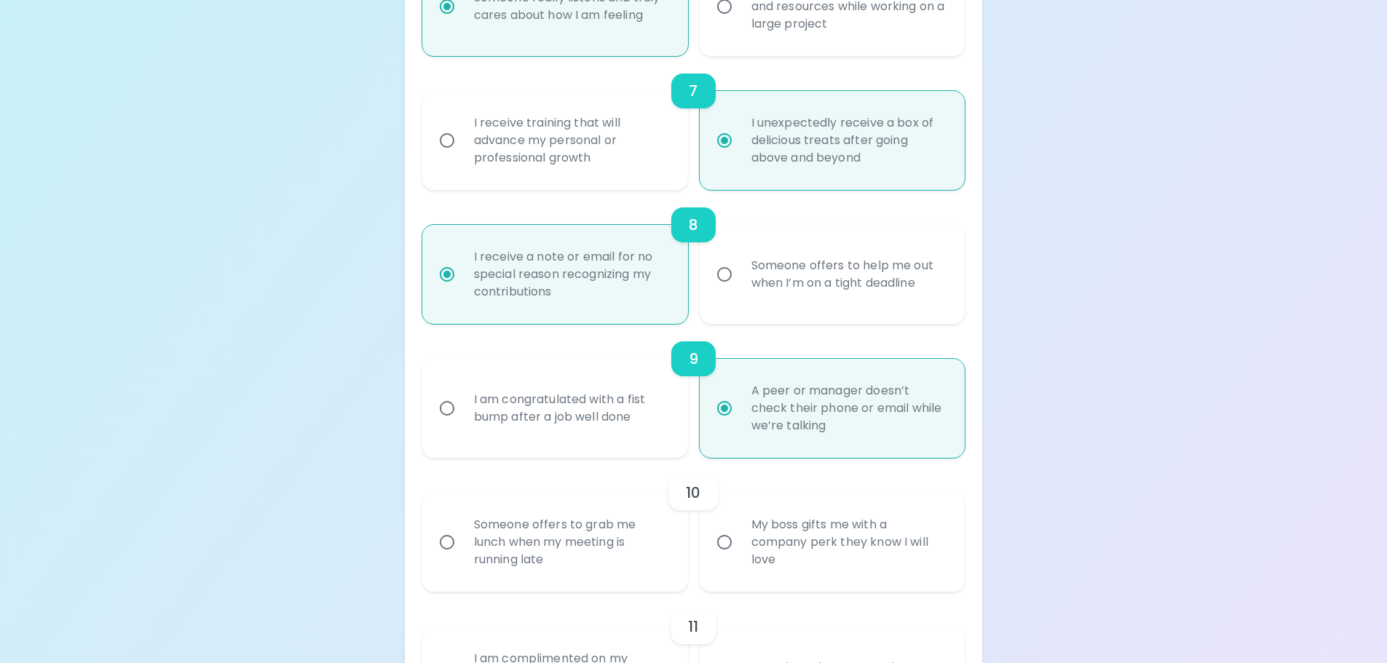
radio input "false"
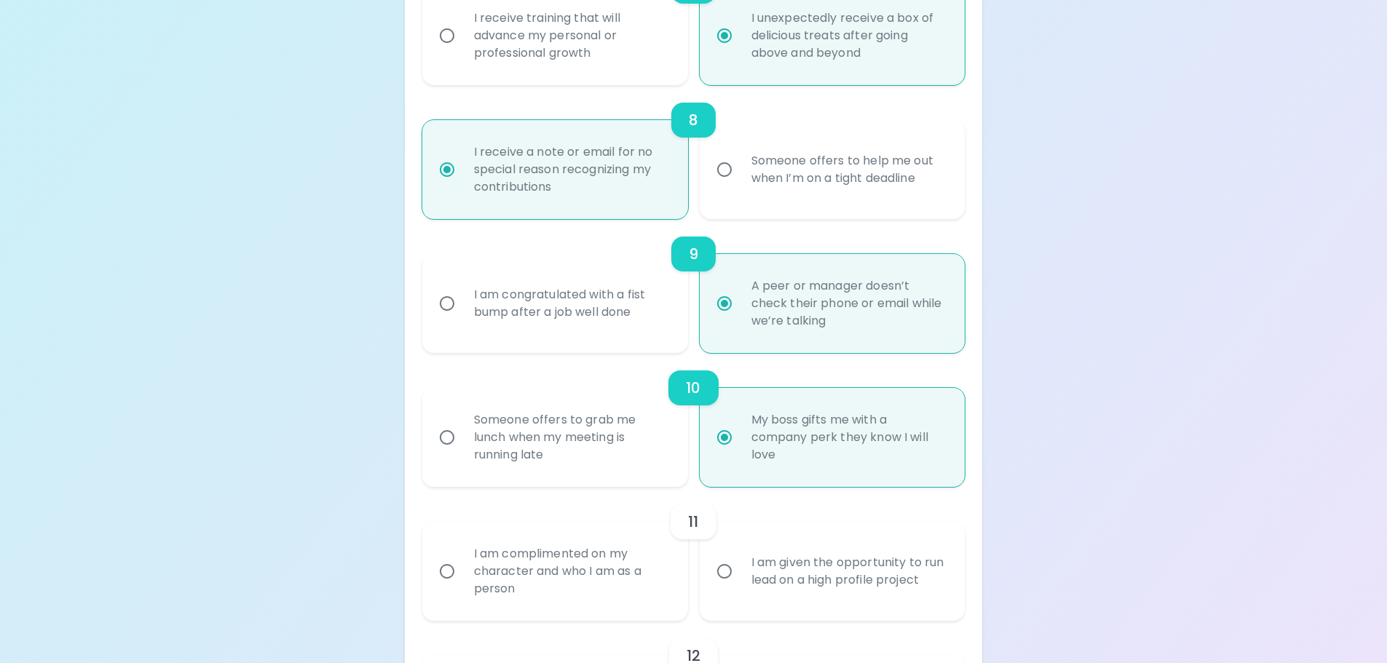
scroll to position [1213, 0]
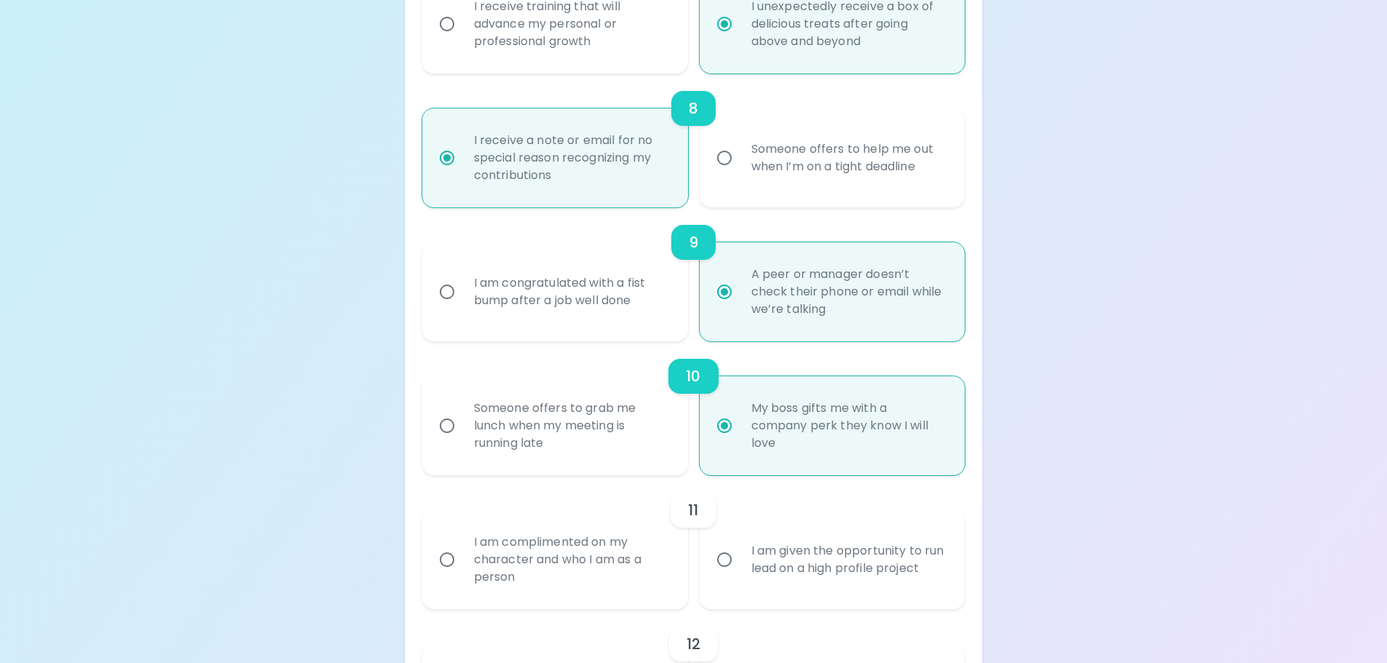
radio input "true"
click at [442, 555] on input "I am complimented on my character and who I am as a person" at bounding box center [447, 560] width 31 height 31
radio input "false"
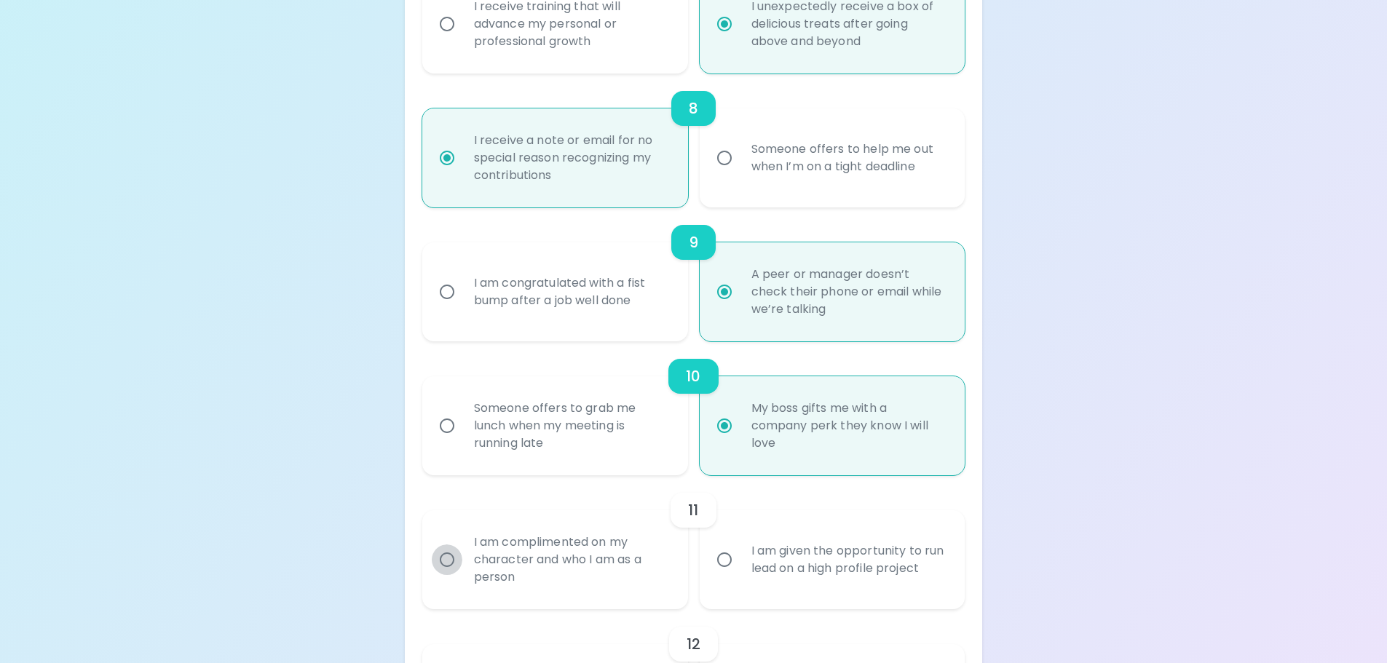
radio input "false"
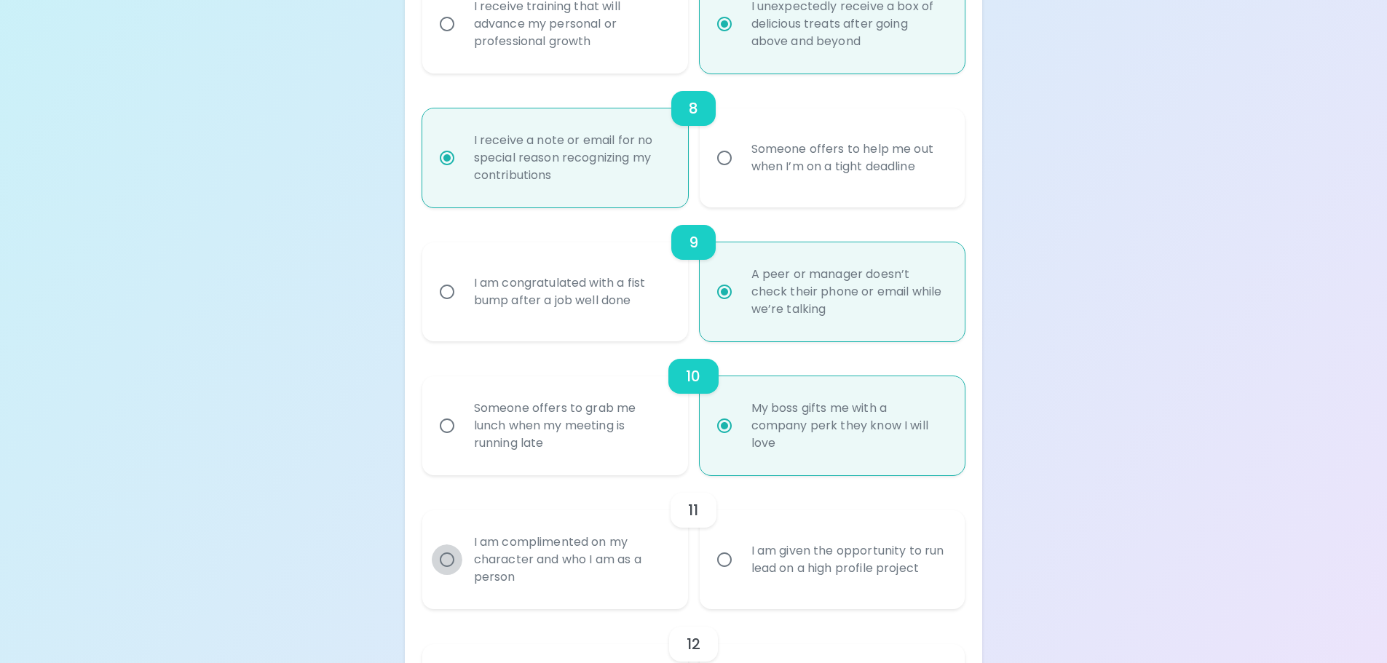
radio input "false"
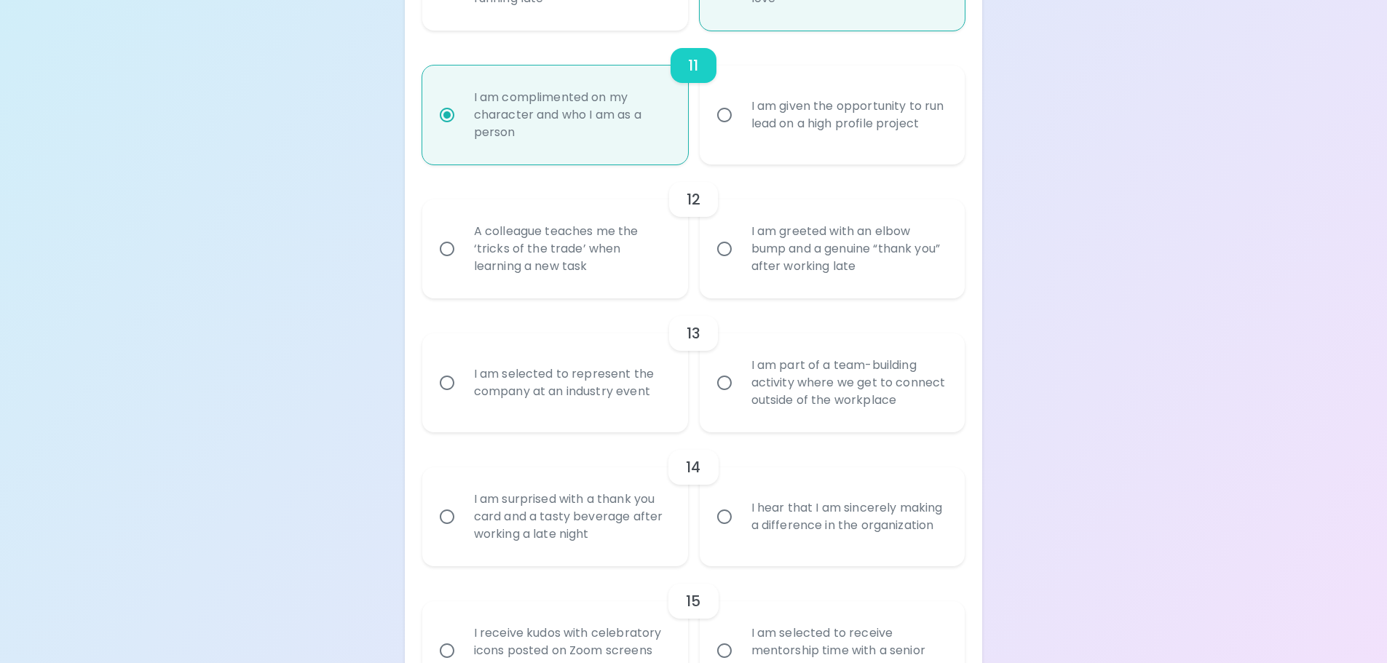
scroll to position [1766, 0]
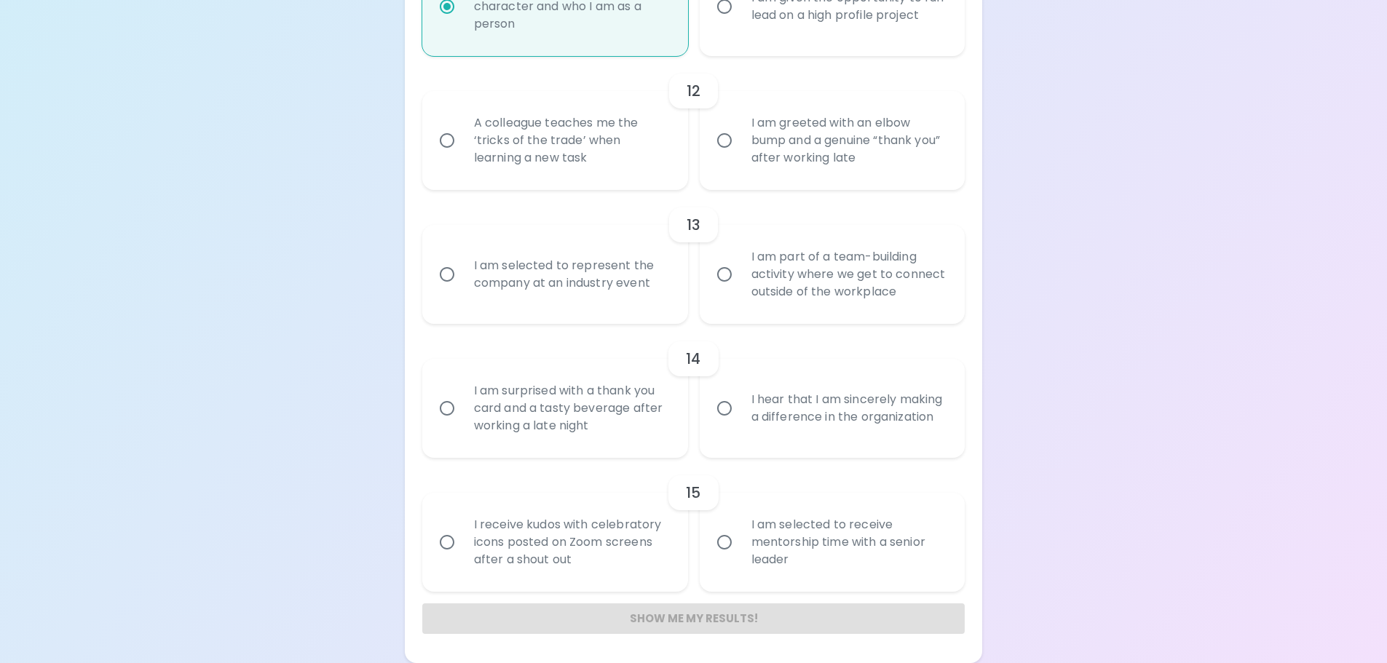
radio input "true"
click at [446, 145] on input "A colleague teaches me the ‘tricks of the trade’ when learning a new task" at bounding box center [447, 140] width 31 height 31
radio input "false"
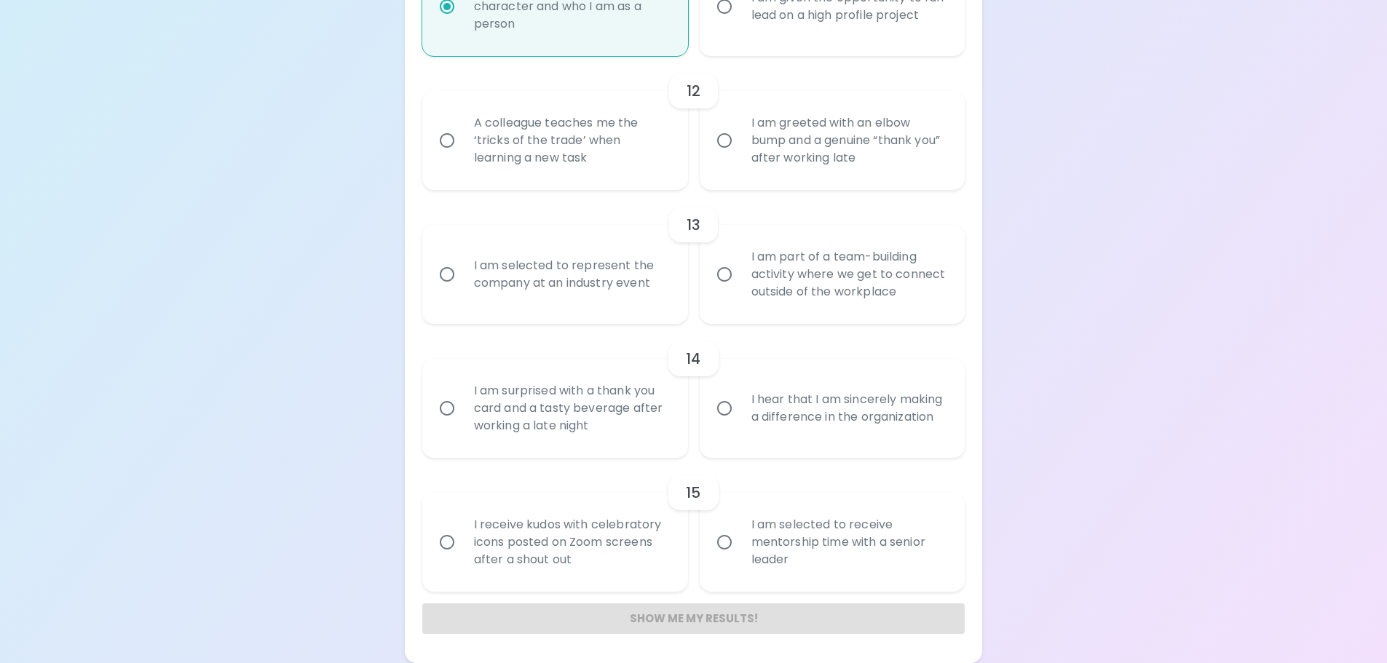
radio input "false"
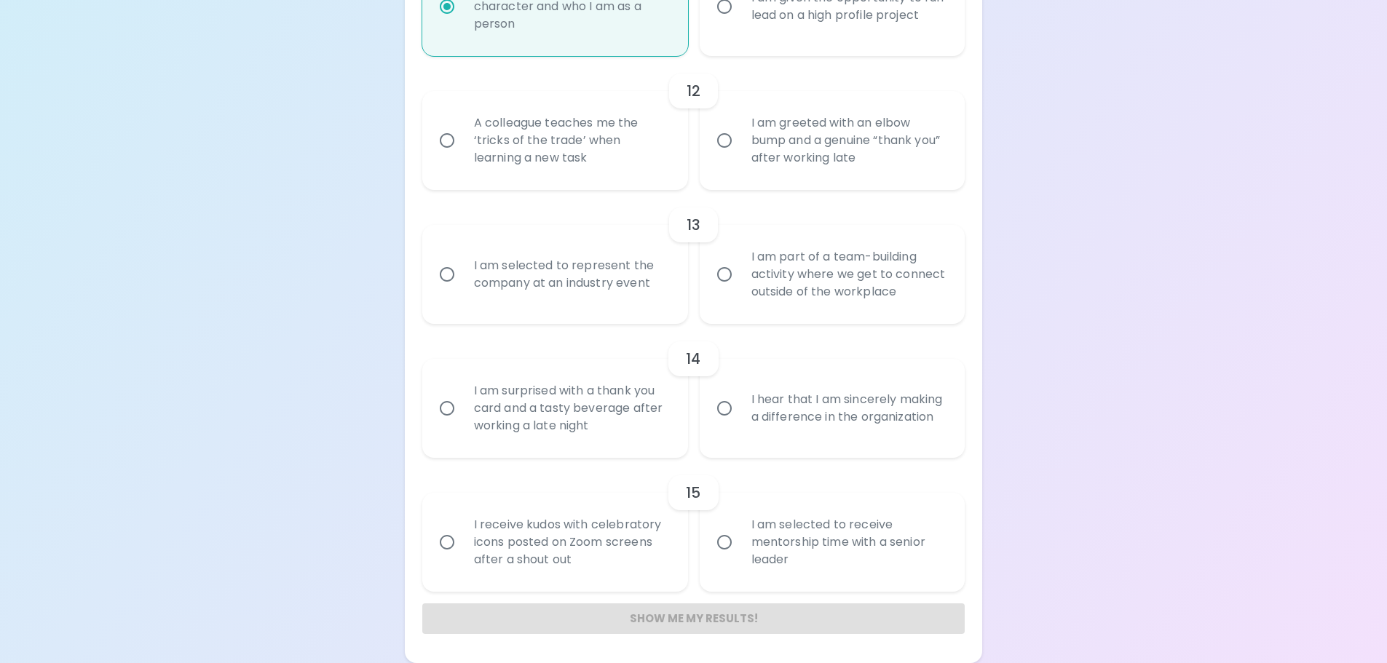
radio input "false"
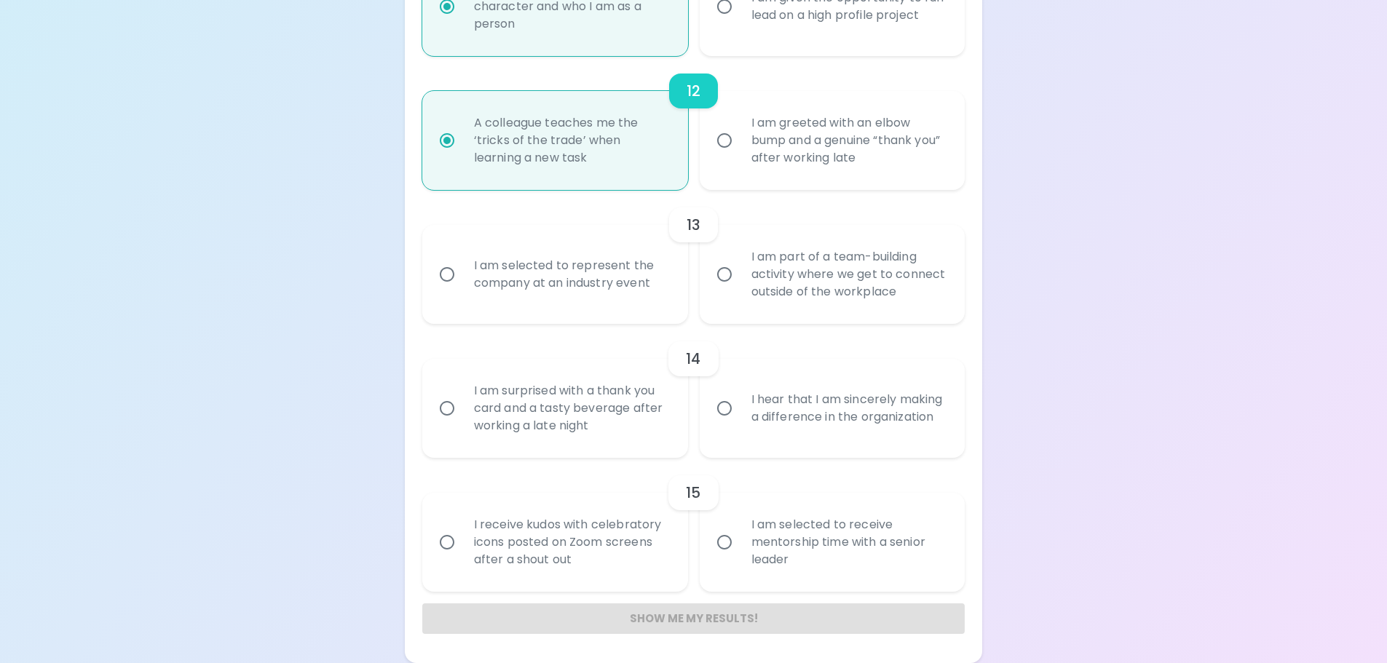
radio input "true"
click at [730, 272] on input "I am part of a team-building activity where we get to connect outside of the wo…" at bounding box center [724, 274] width 31 height 31
radio input "false"
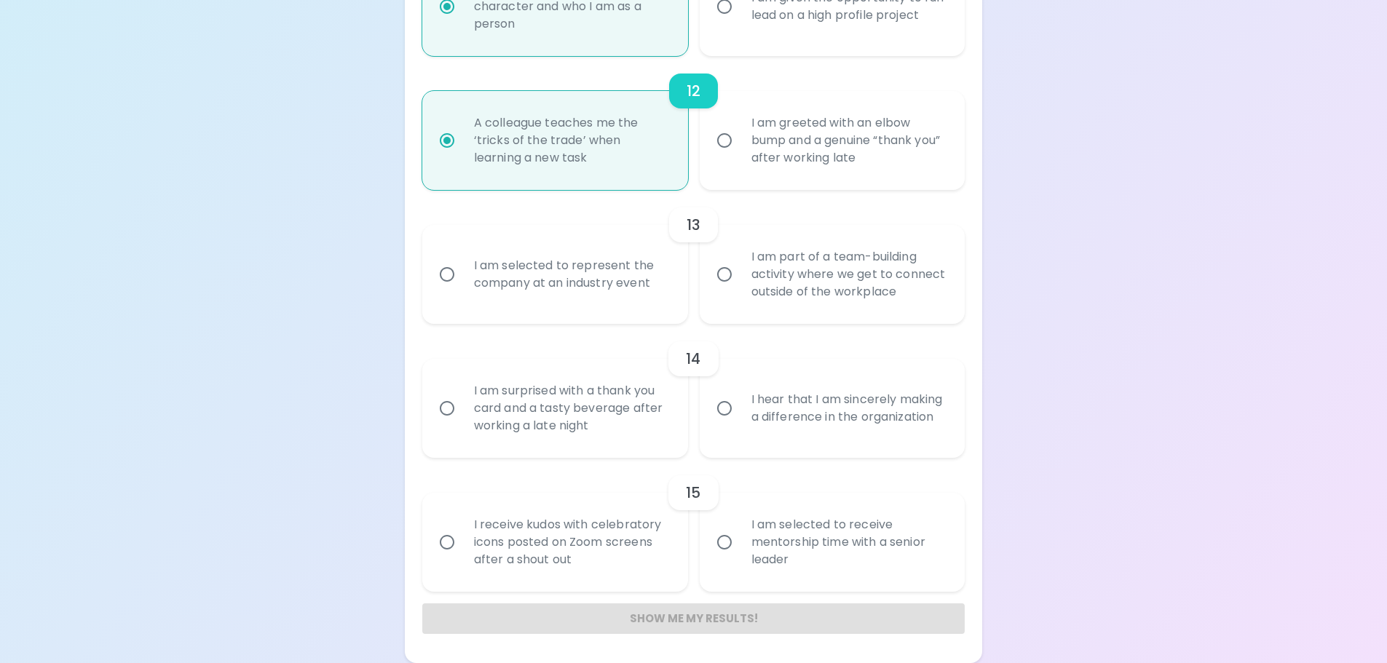
radio input "false"
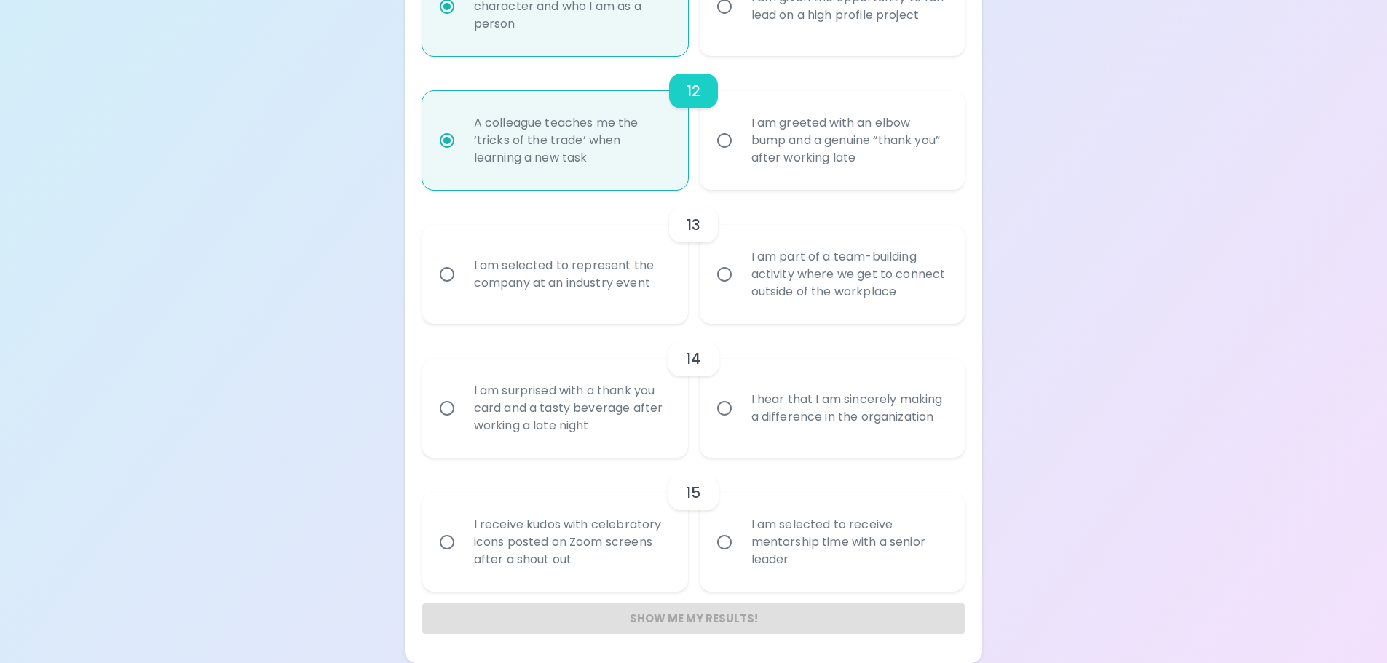
radio input "false"
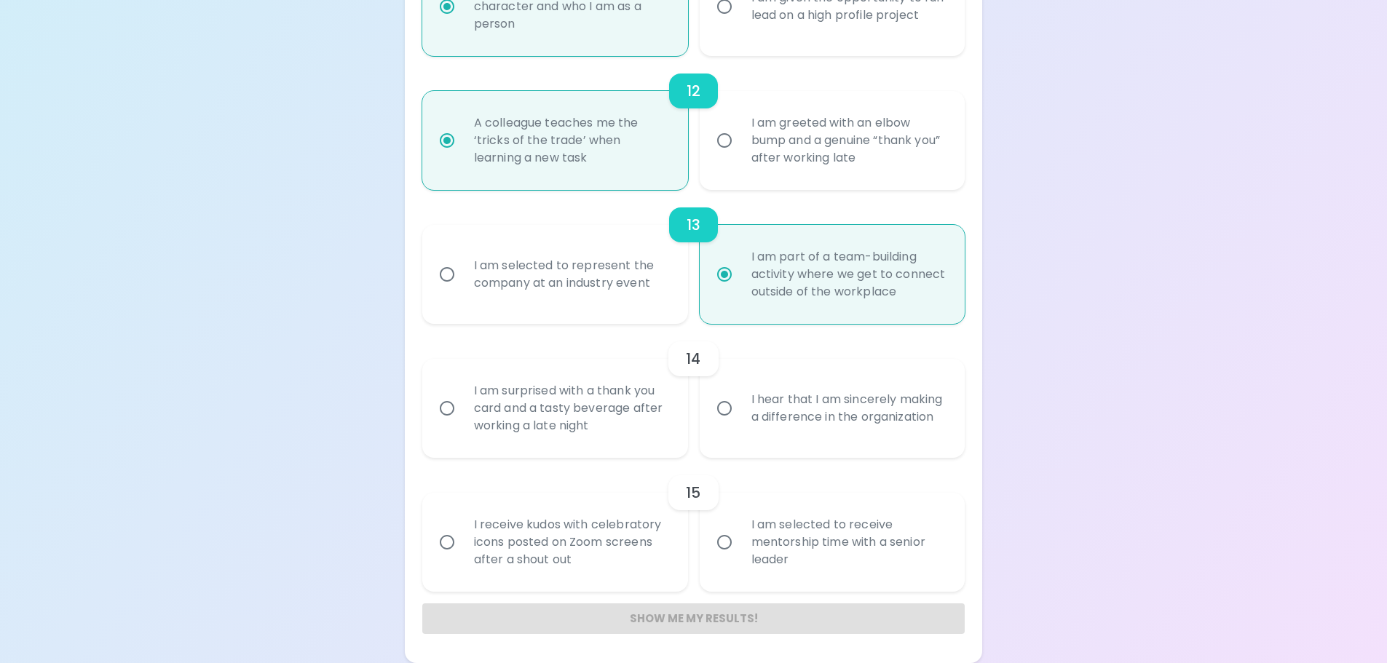
radio input "true"
click at [462, 408] on div "I am surprised with a thank you card and a tasty beverage after working a late …" at bounding box center [571, 408] width 218 height 87
click at [462, 408] on input "I am surprised with a thank you card and a tasty beverage after working a late …" at bounding box center [447, 408] width 31 height 31
radio input "false"
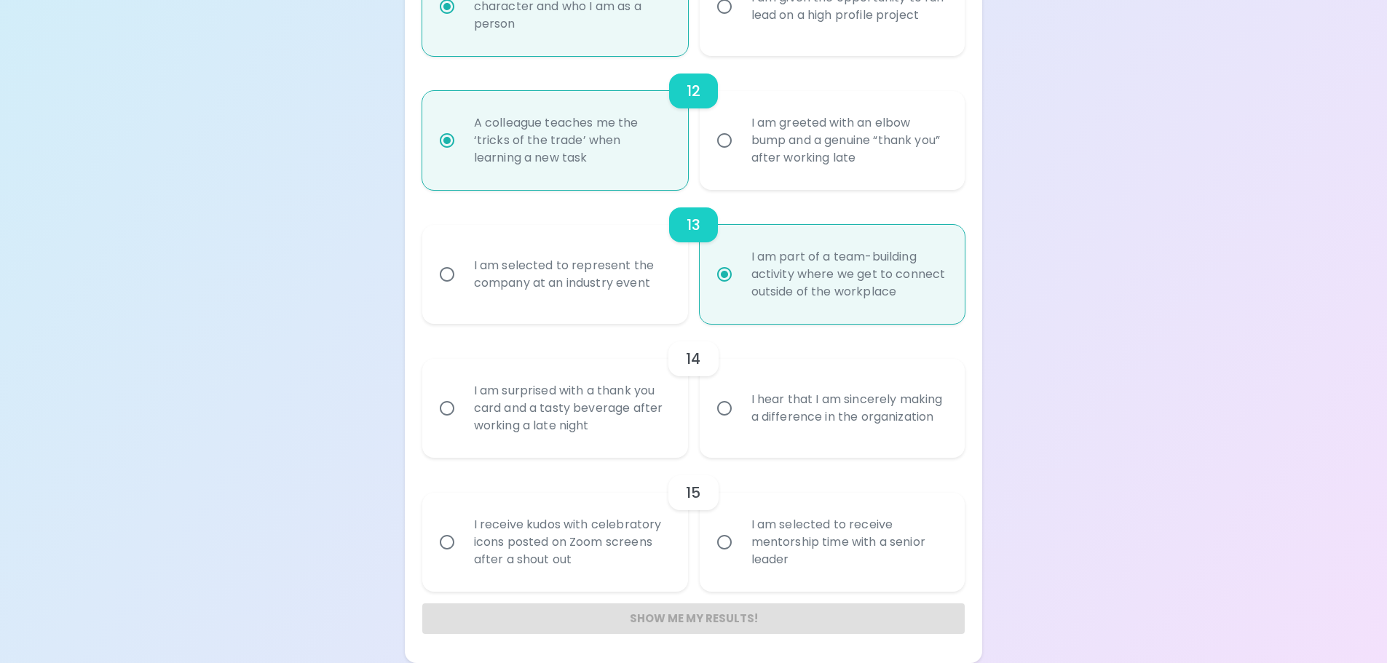
radio input "false"
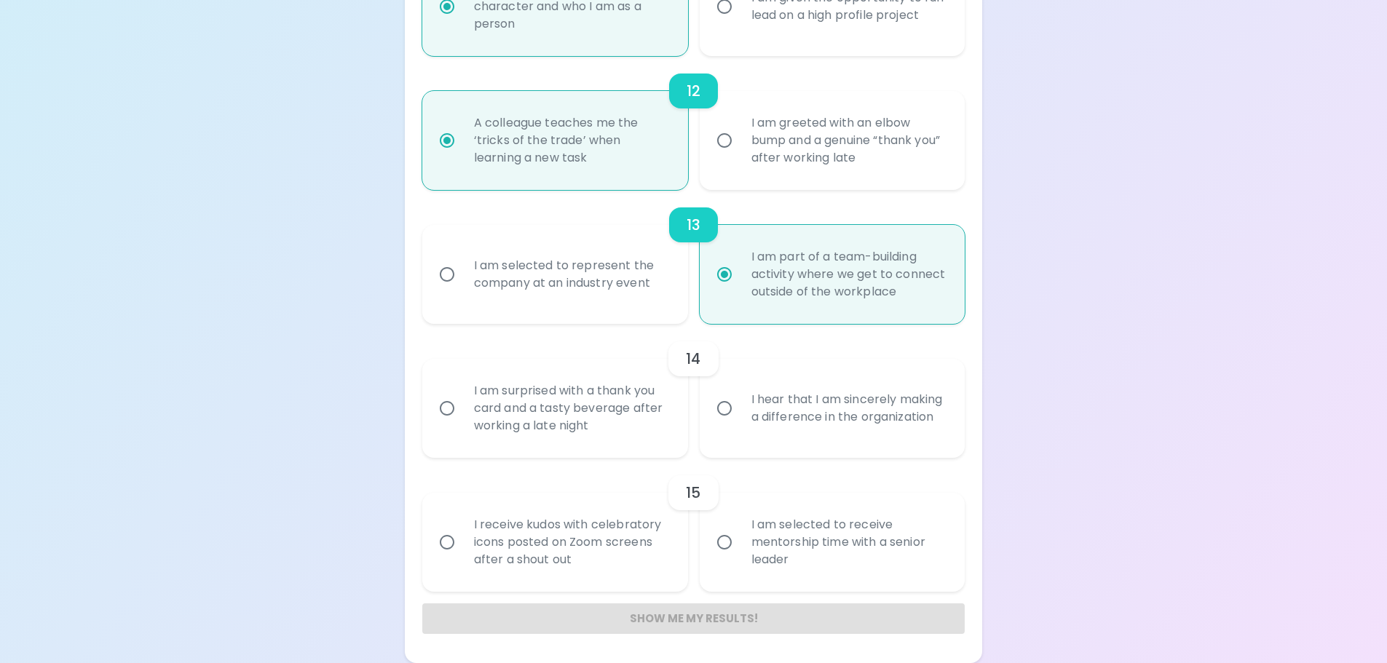
radio input "false"
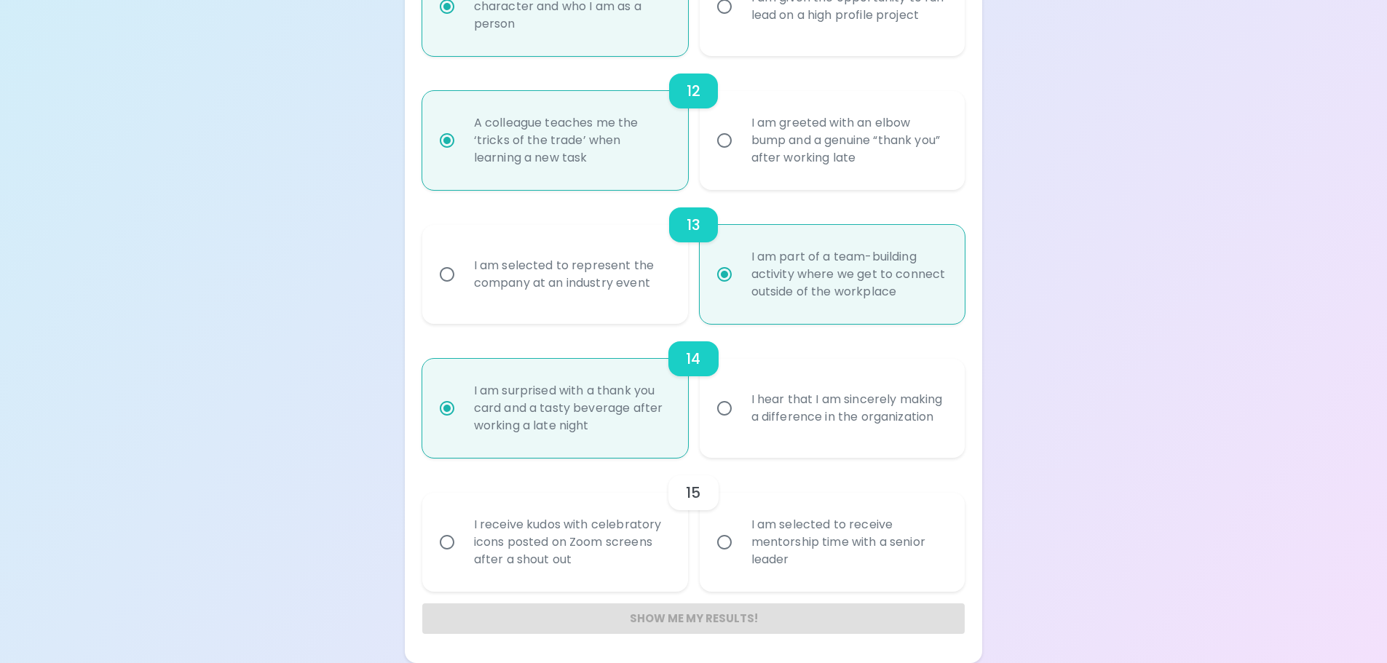
radio input "true"
click at [438, 546] on input "I receive kudos with celebratory icons posted on Zoom screens after a shout out" at bounding box center [447, 542] width 31 height 31
radio input "false"
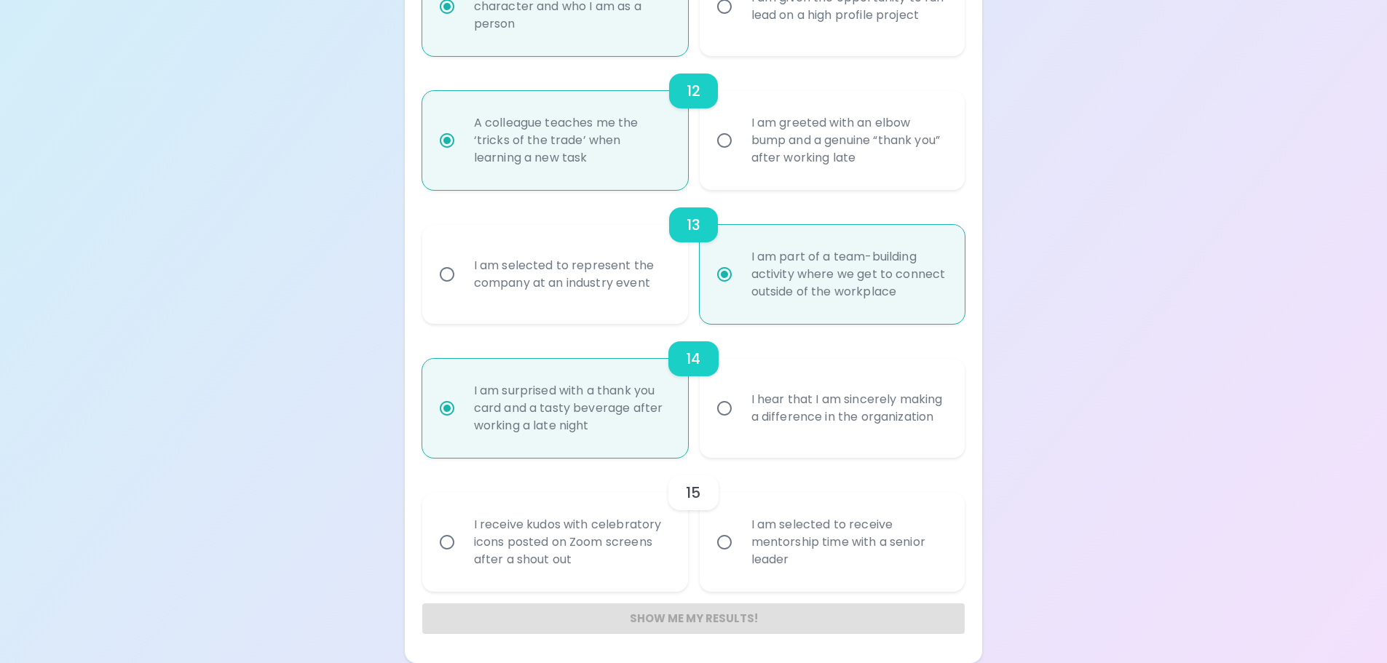
radio input "false"
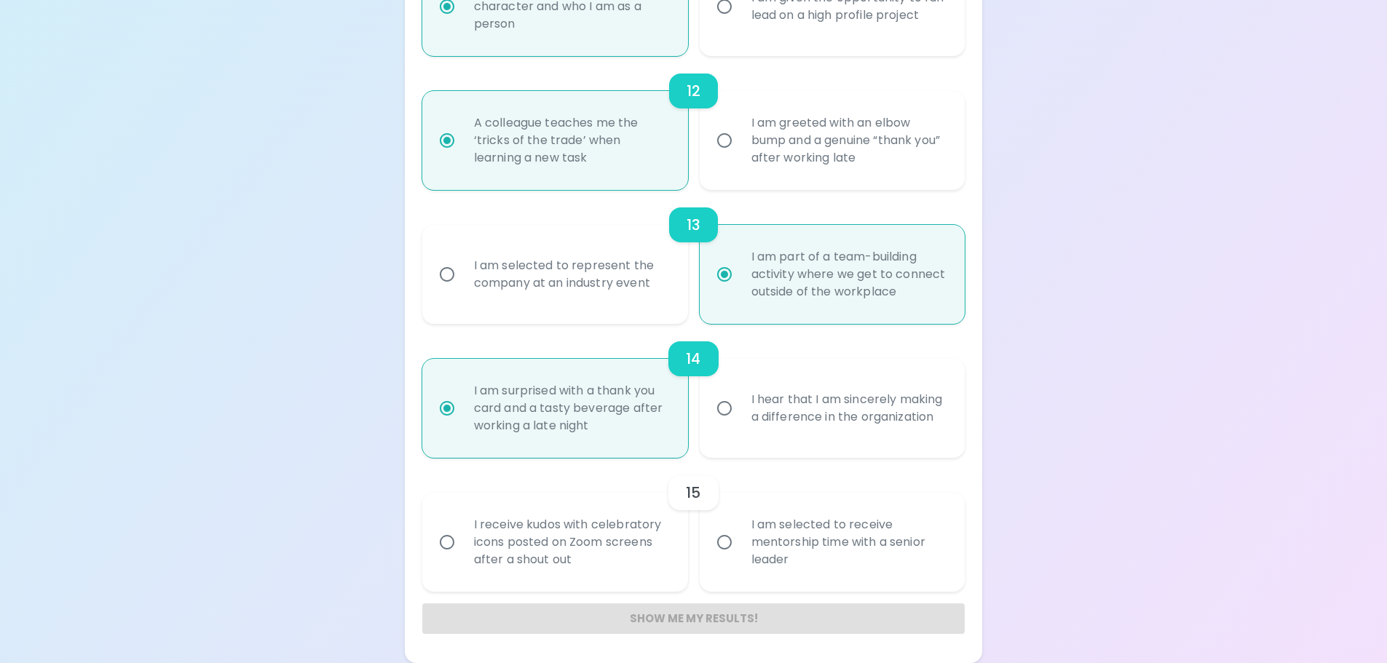
radio input "false"
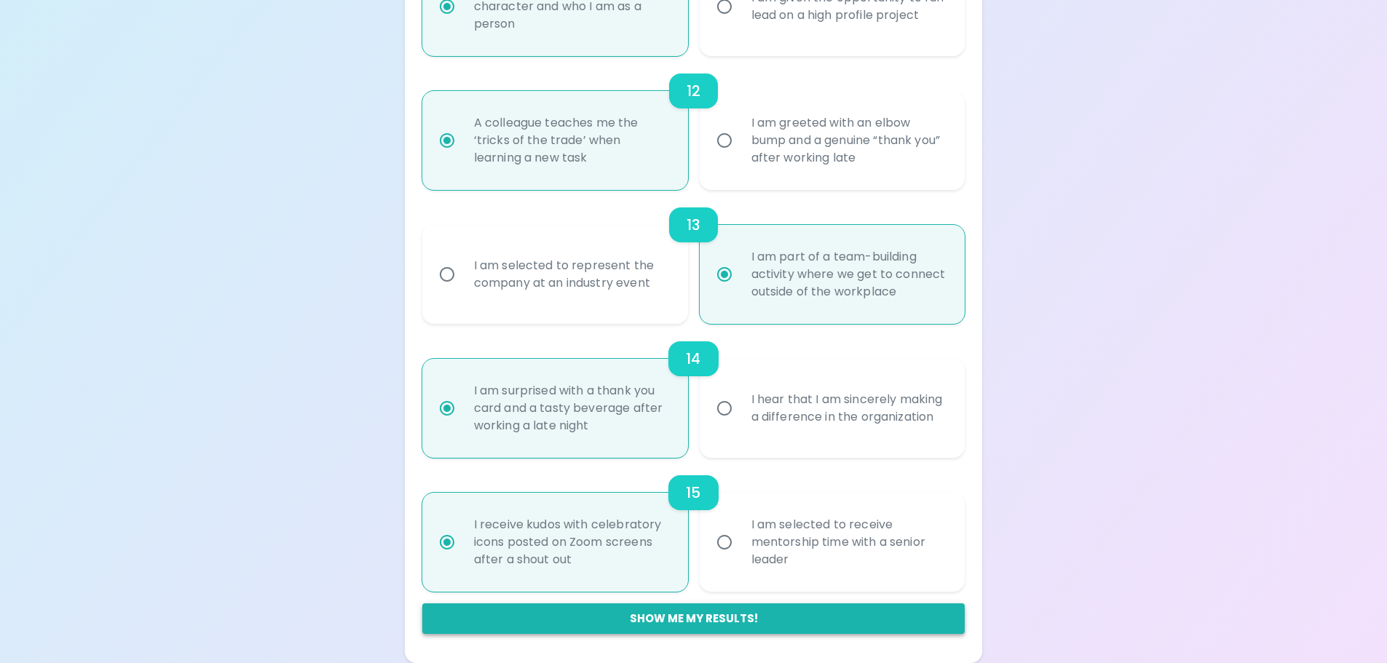
radio input "true"
click at [525, 621] on button "Show me my results!" at bounding box center [693, 619] width 543 height 31
radio input "false"
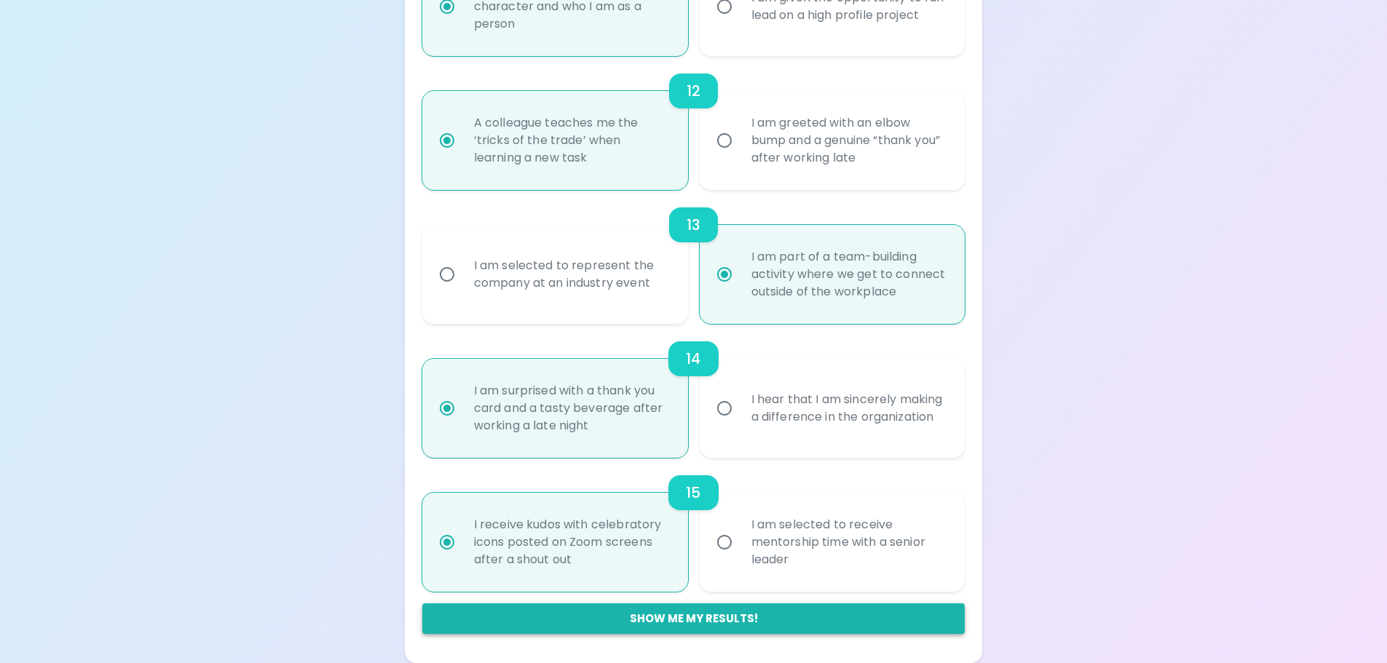
radio input "false"
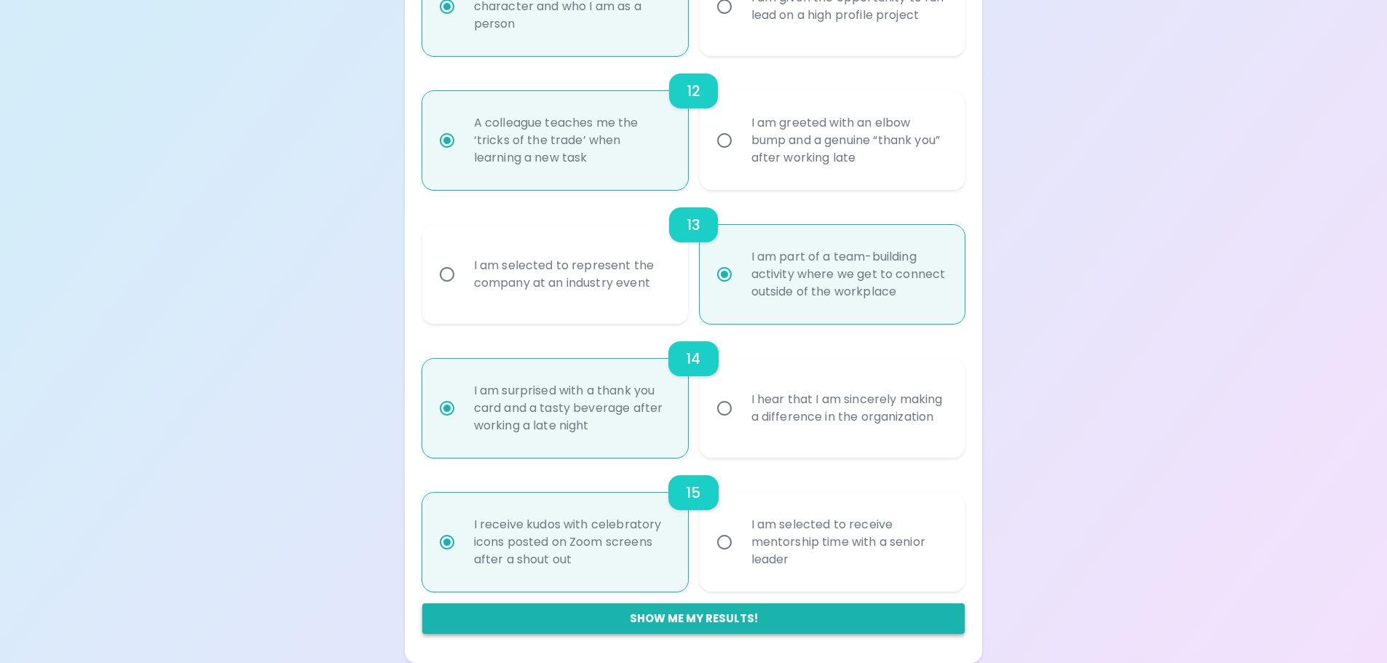
radio input "false"
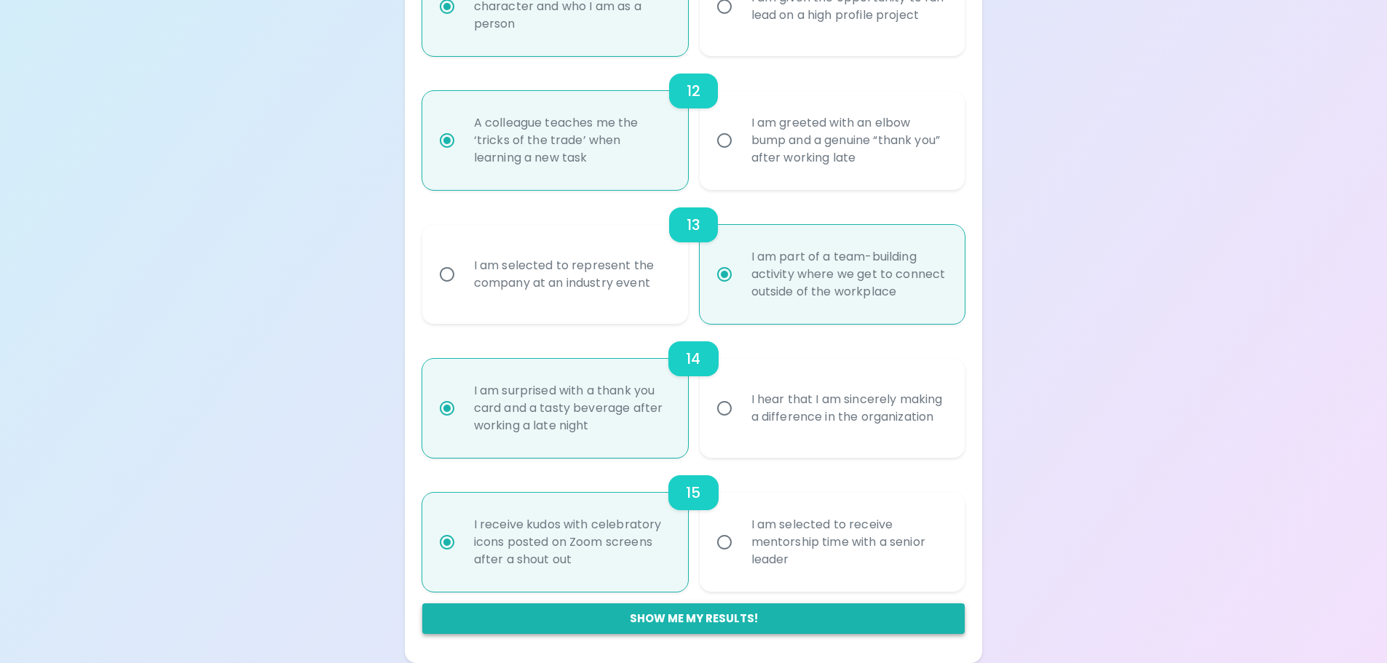
radio input "false"
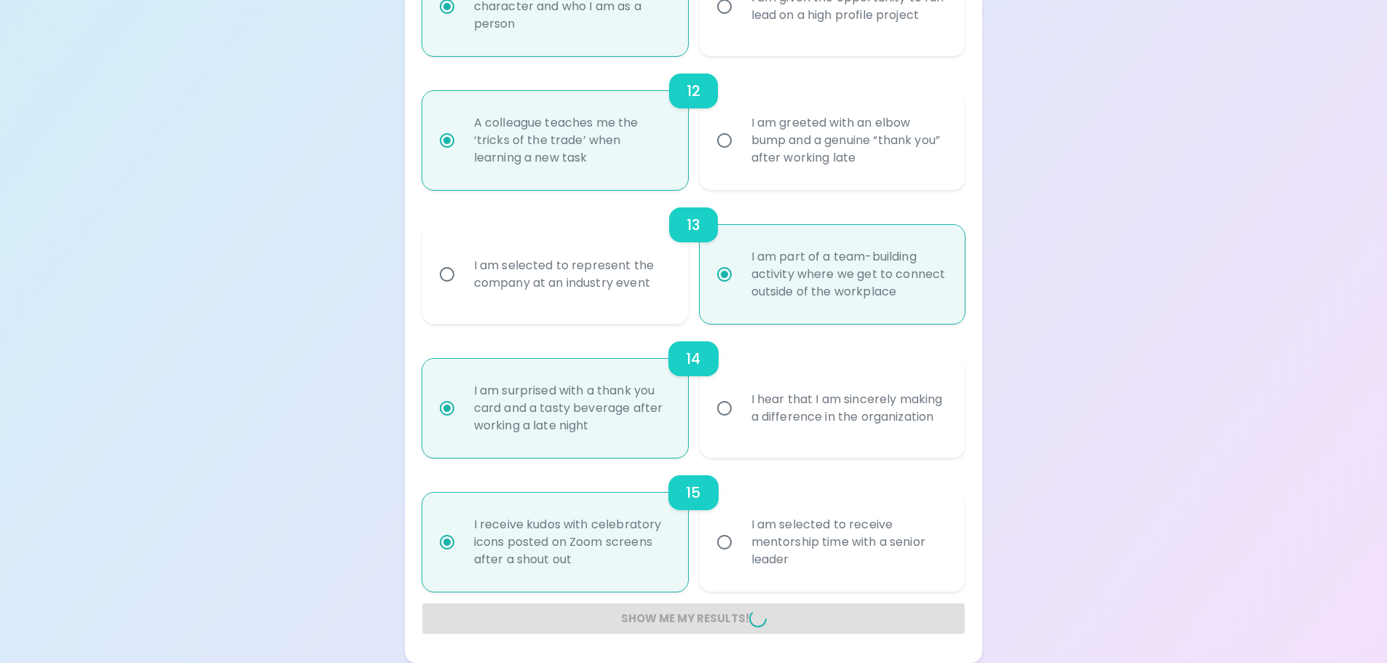
radio input "false"
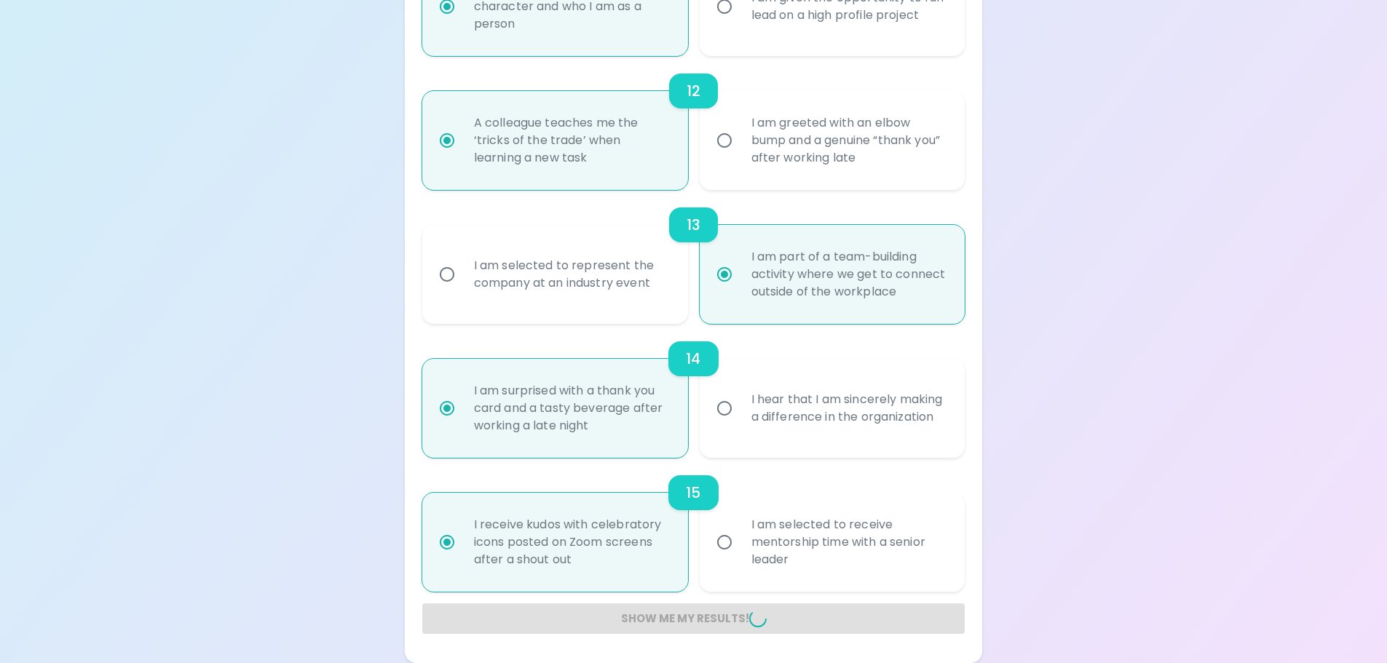
radio input "false"
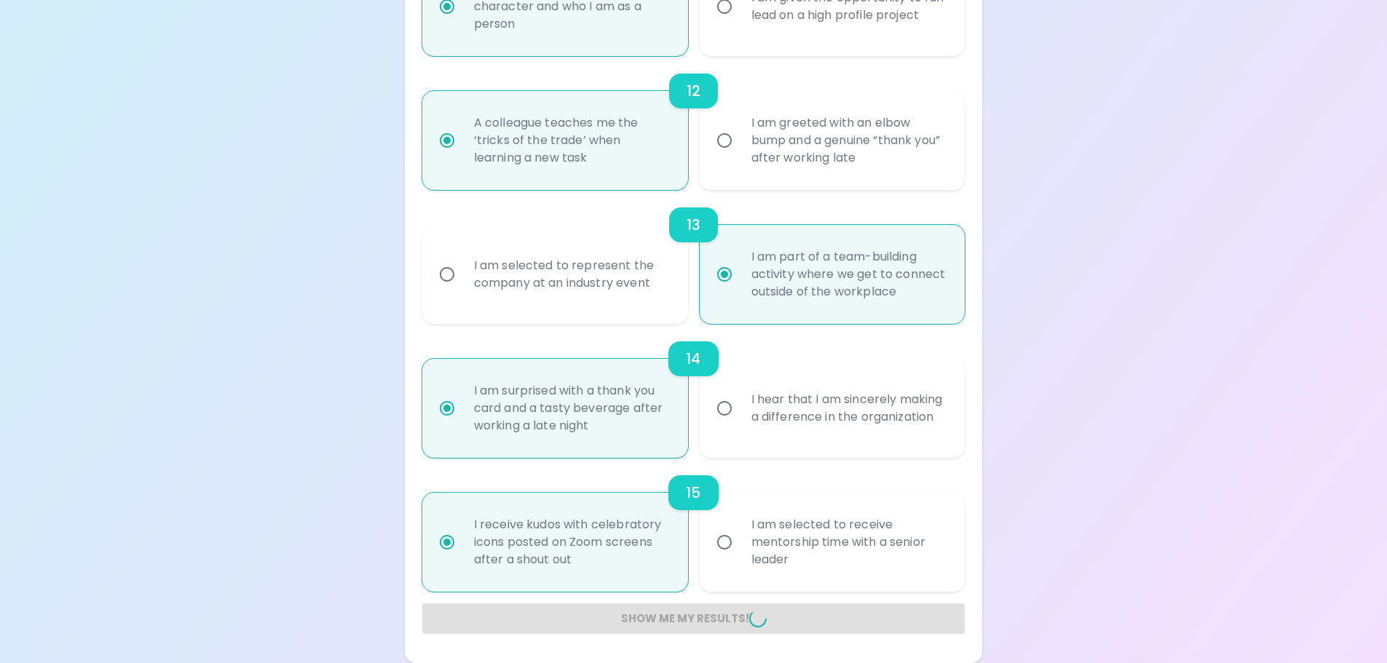
radio input "false"
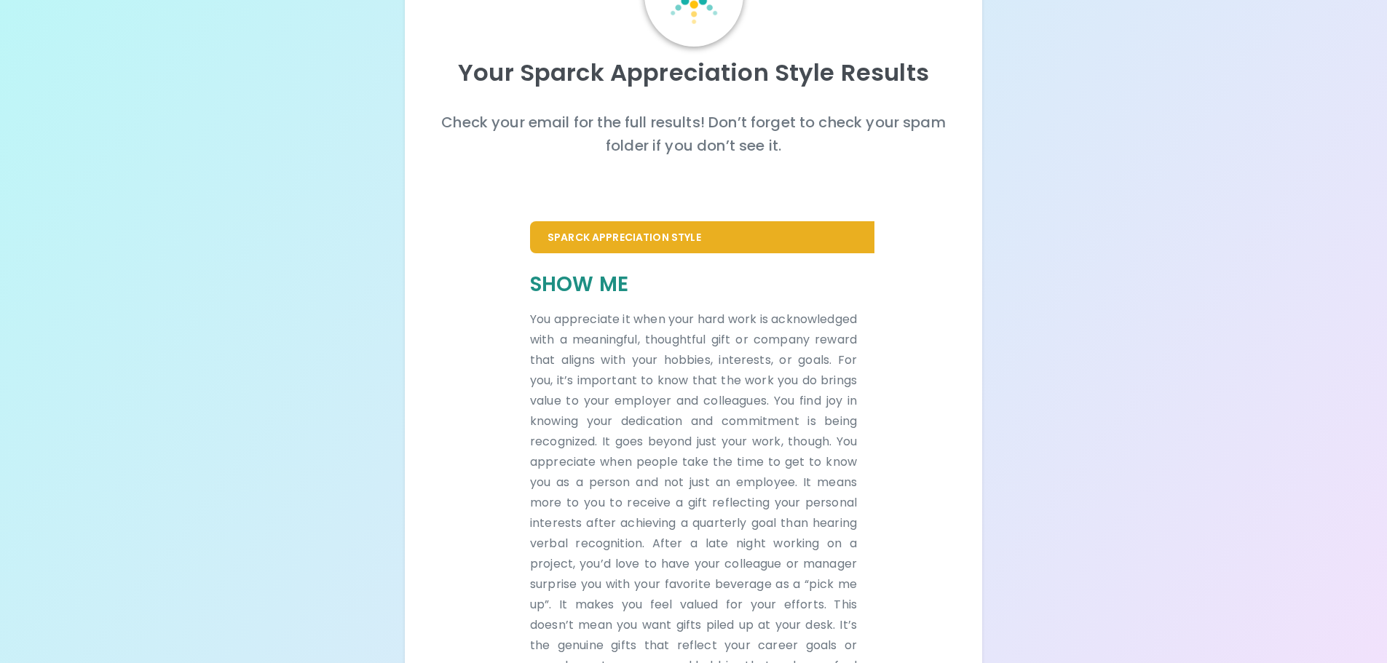
scroll to position [213, 0]
